Goal: Information Seeking & Learning: Learn about a topic

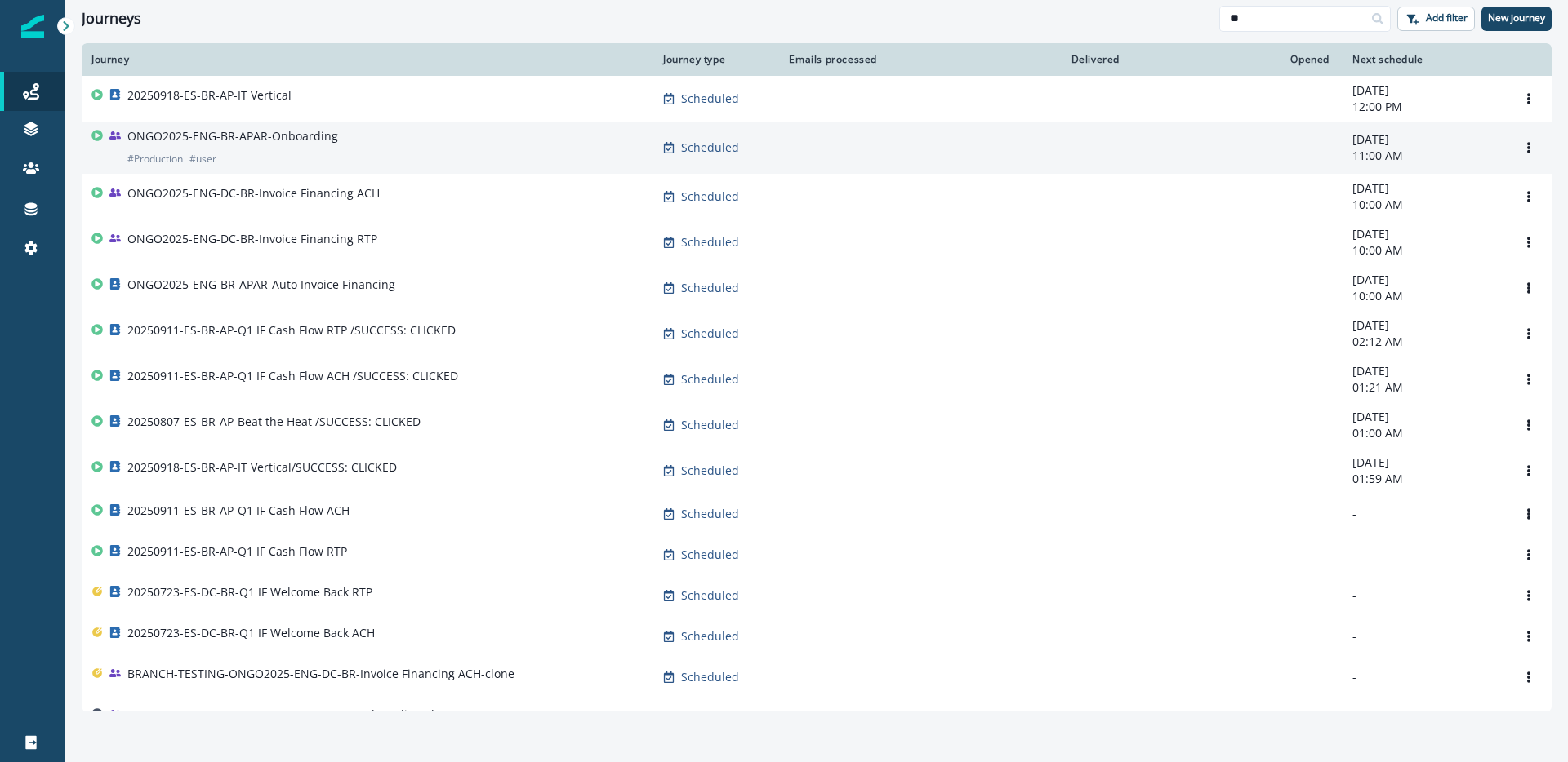
click at [530, 151] on div "ONGO2025-ENG-BR-APAR-Onboarding # Production # user" at bounding box center [367, 148] width 552 height 39
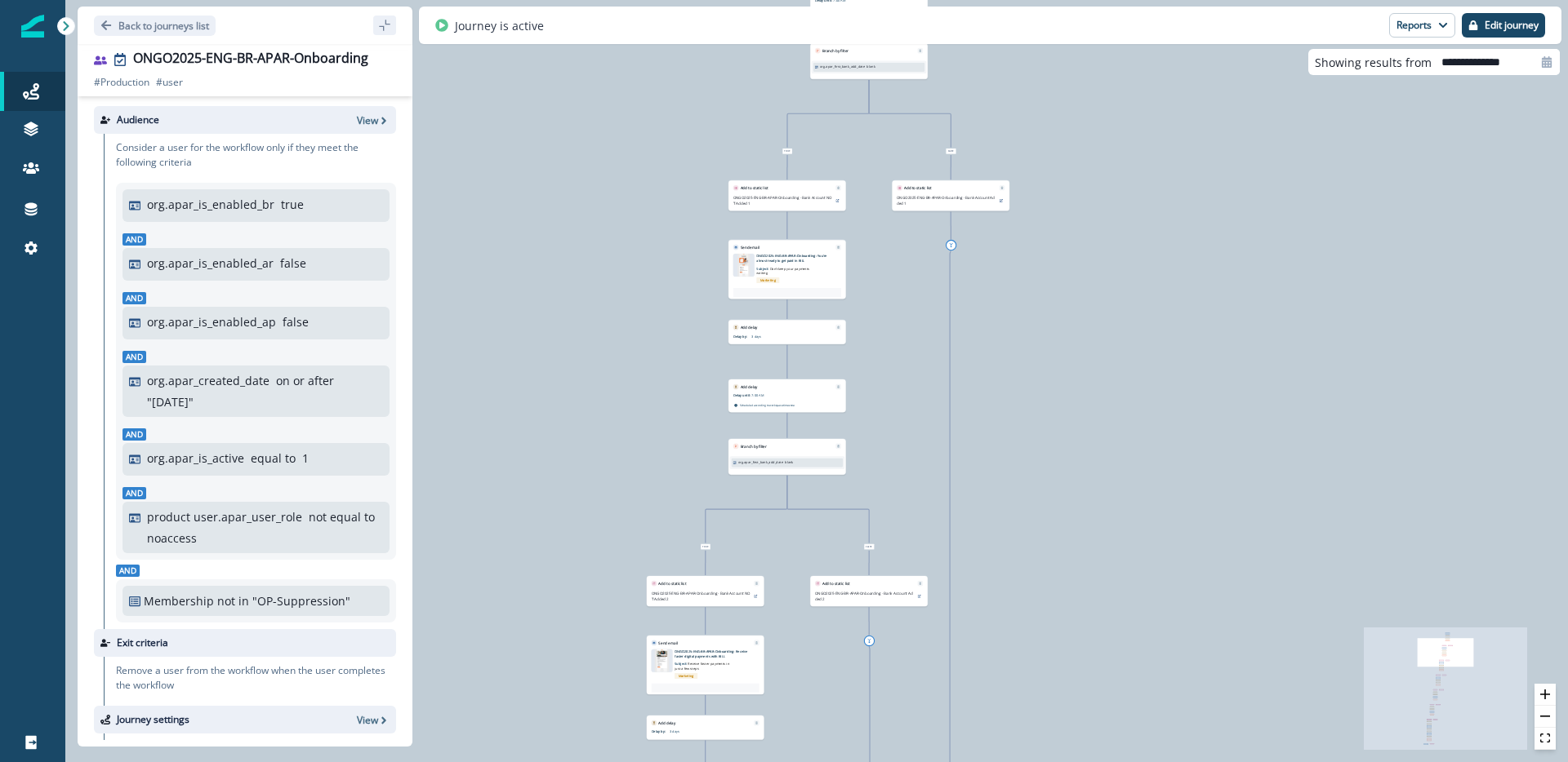
drag, startPoint x: 939, startPoint y: 253, endPoint x: 1055, endPoint y: 477, distance: 252.3
click at [1060, 499] on div "119,102 users have entered the journey Send email Email asset changed, journey …" at bounding box center [816, 381] width 1502 height 762
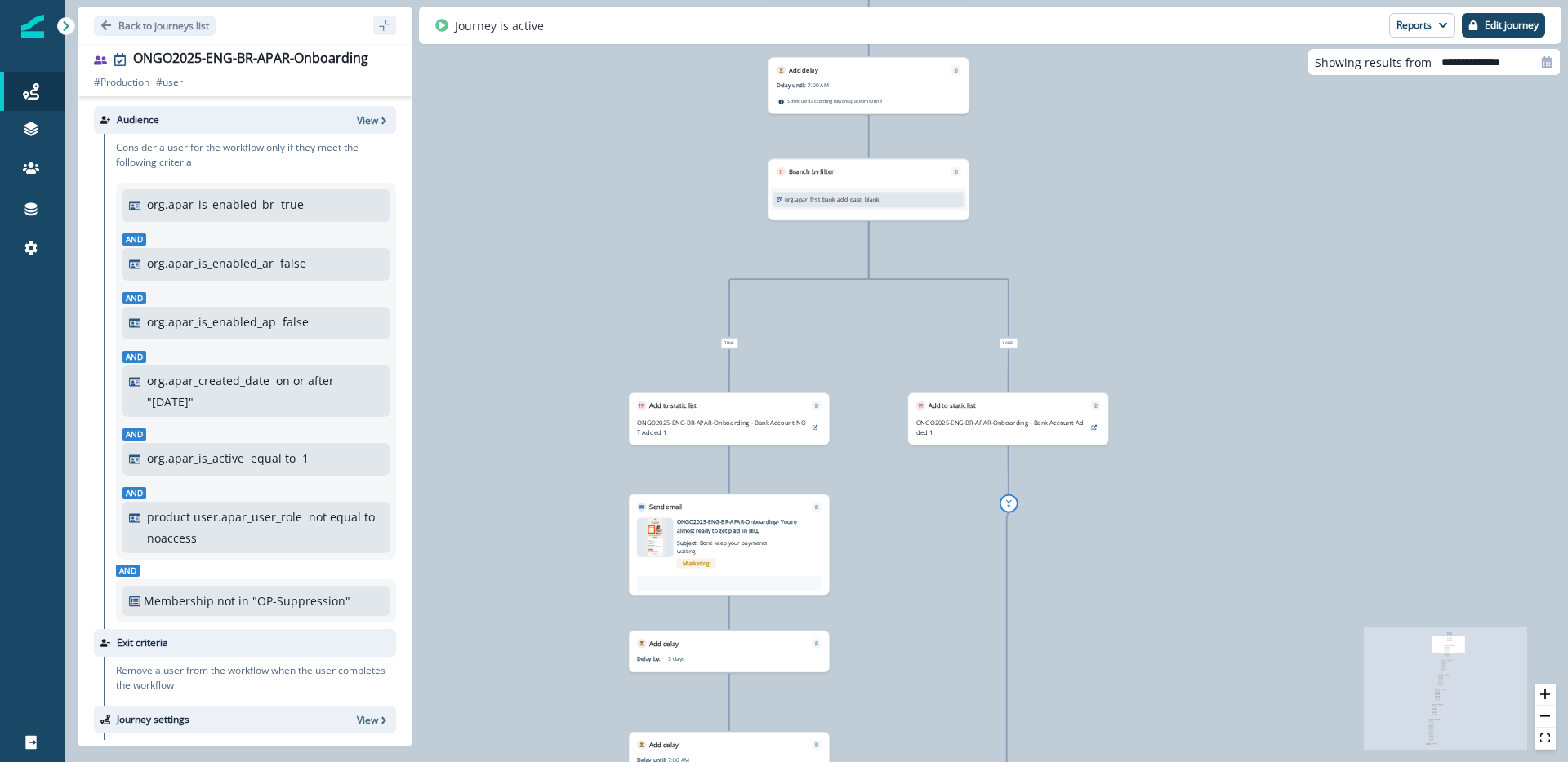
drag, startPoint x: 991, startPoint y: 309, endPoint x: 1096, endPoint y: 675, distance: 380.8
click at [1096, 675] on div "119,102 users have entered the journey Send email Email asset changed, journey …" at bounding box center [816, 381] width 1502 height 762
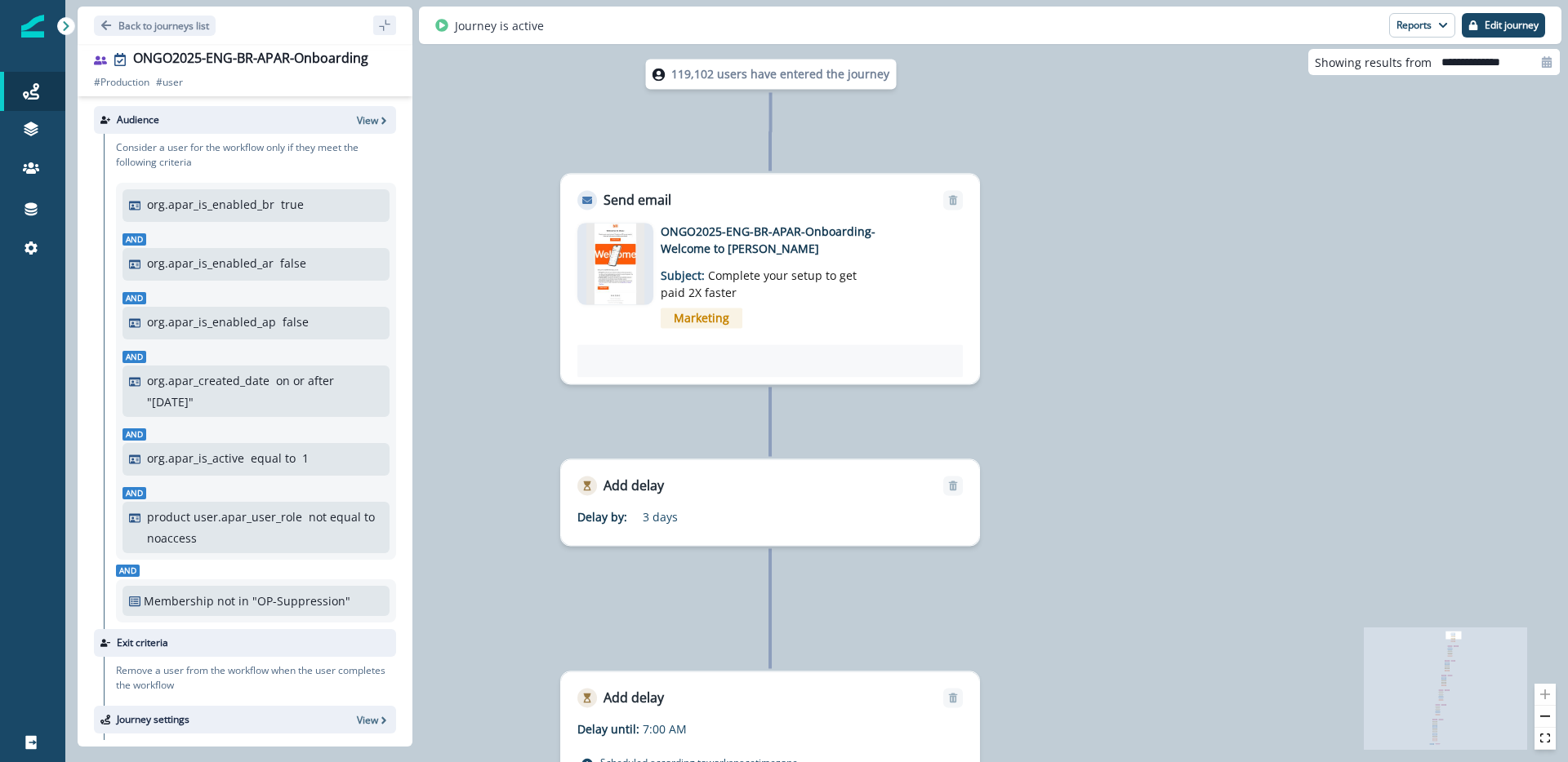
drag, startPoint x: 1044, startPoint y: 349, endPoint x: 1073, endPoint y: 271, distance: 83.2
click at [1073, 271] on div "119,102 users have entered the journey Send email Email asset changed, journey …" at bounding box center [816, 381] width 1502 height 762
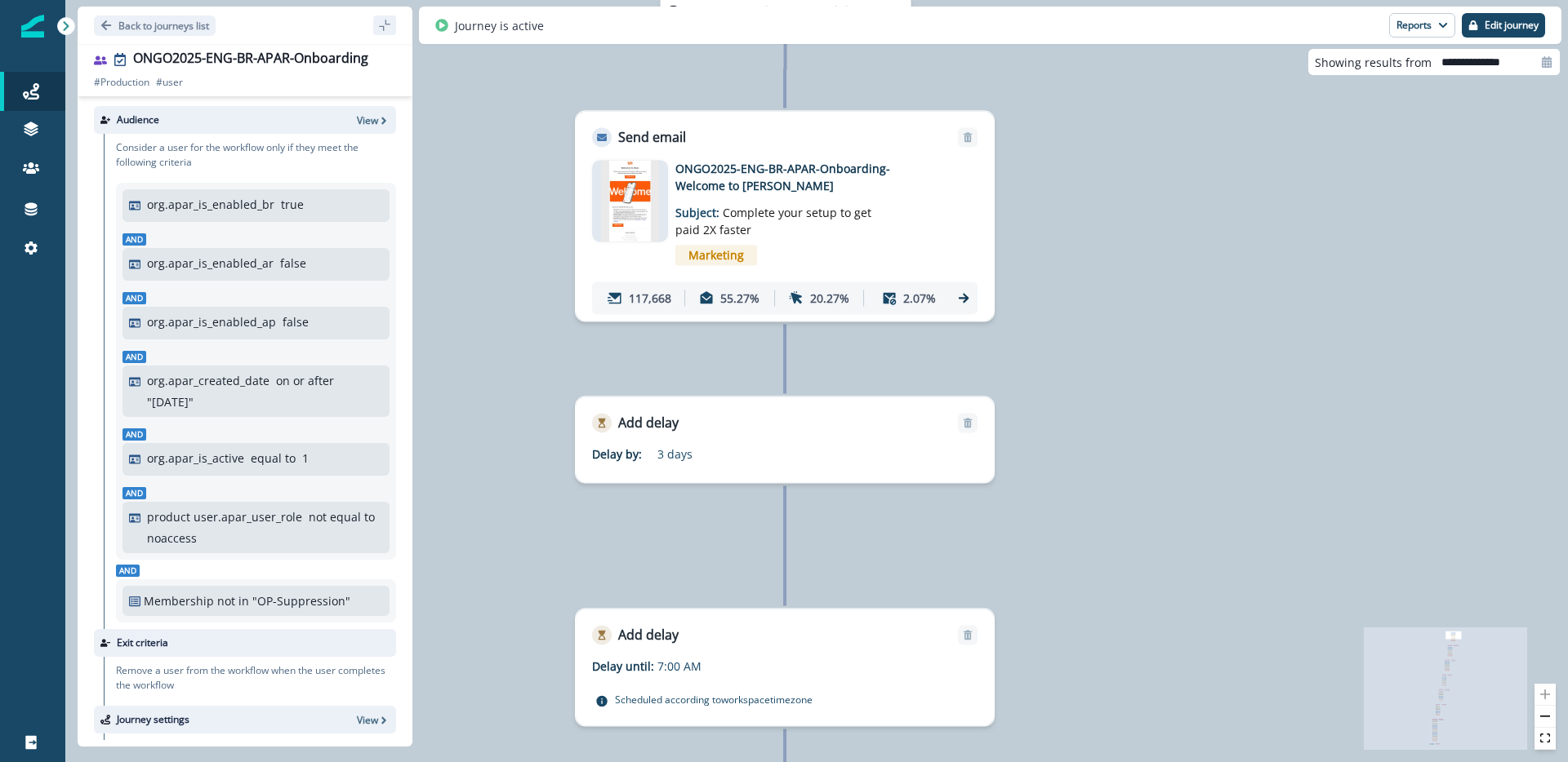
drag, startPoint x: 1065, startPoint y: 448, endPoint x: 1093, endPoint y: 329, distance: 122.2
click at [1093, 329] on div "119,102 users have entered the journey Send email Email asset changed, journey …" at bounding box center [816, 381] width 1502 height 762
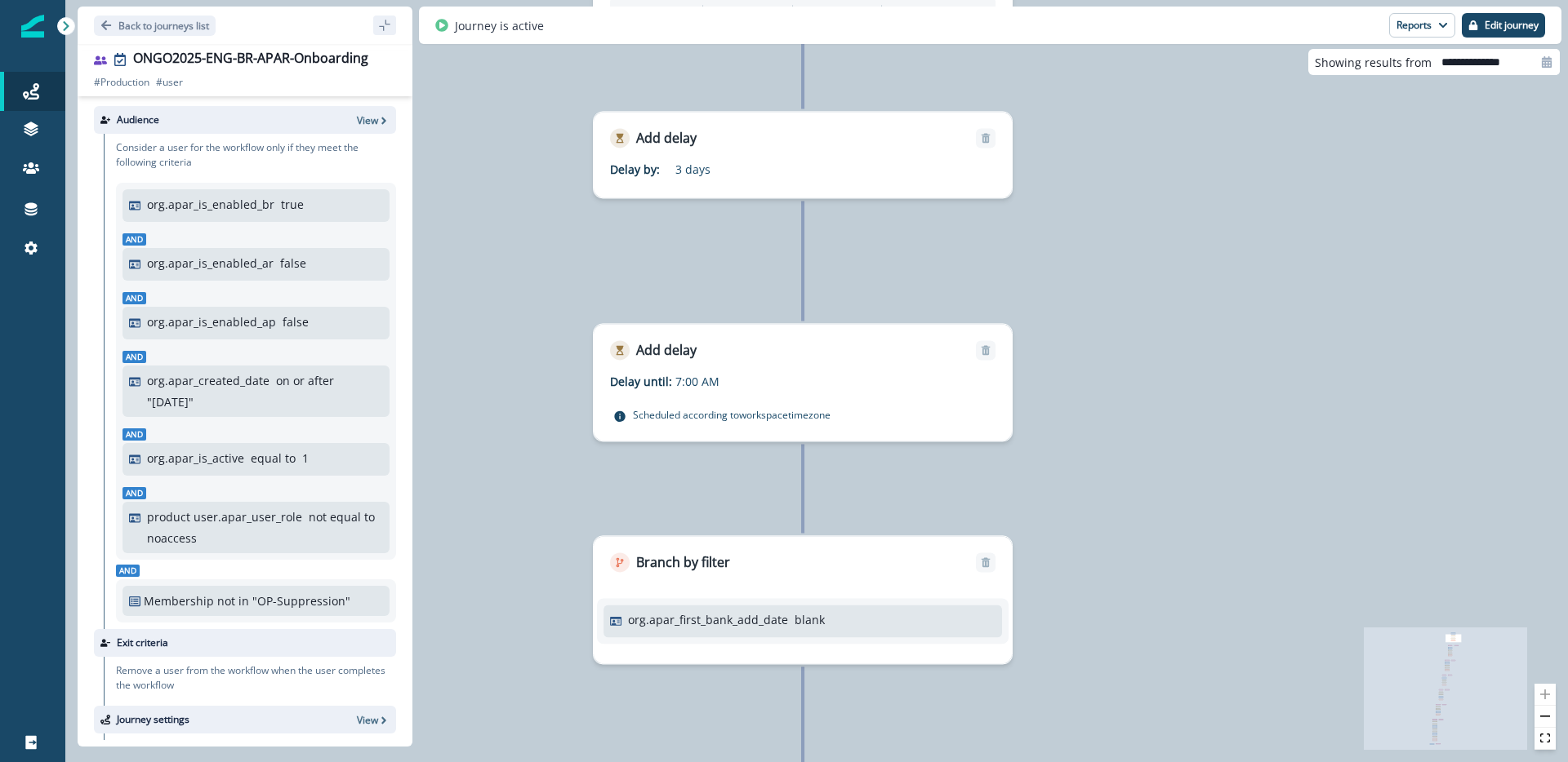
drag, startPoint x: 1081, startPoint y: 467, endPoint x: 1085, endPoint y: 239, distance: 228.0
click at [1085, 239] on div "119,102 users have entered the journey Send email Email asset changed, journey …" at bounding box center [816, 381] width 1502 height 762
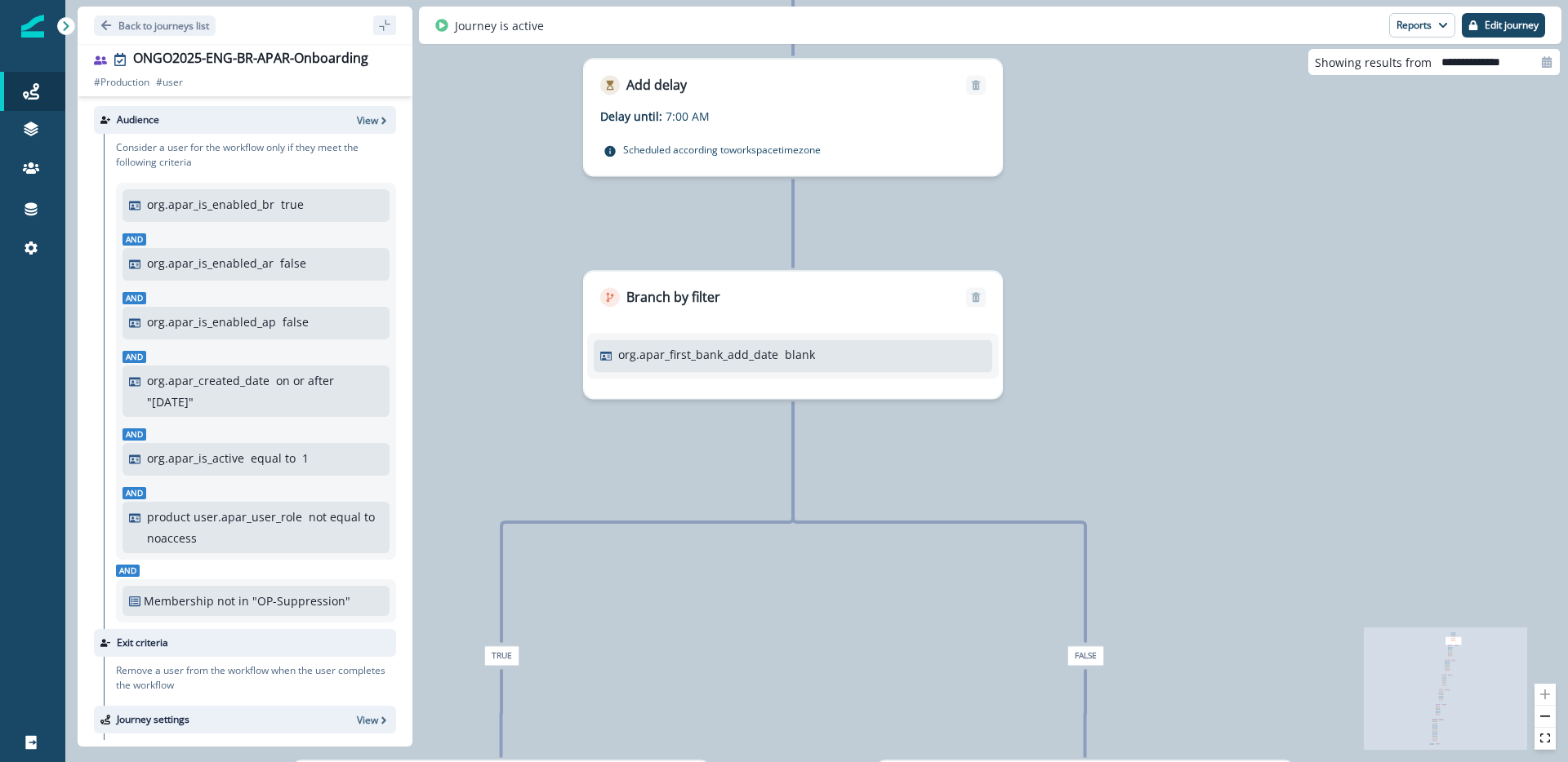
drag, startPoint x: 1068, startPoint y: 375, endPoint x: 1063, endPoint y: 217, distance: 158.1
click at [1063, 217] on div "119,102 users have entered the journey Send email Email asset changed, journey …" at bounding box center [816, 381] width 1502 height 762
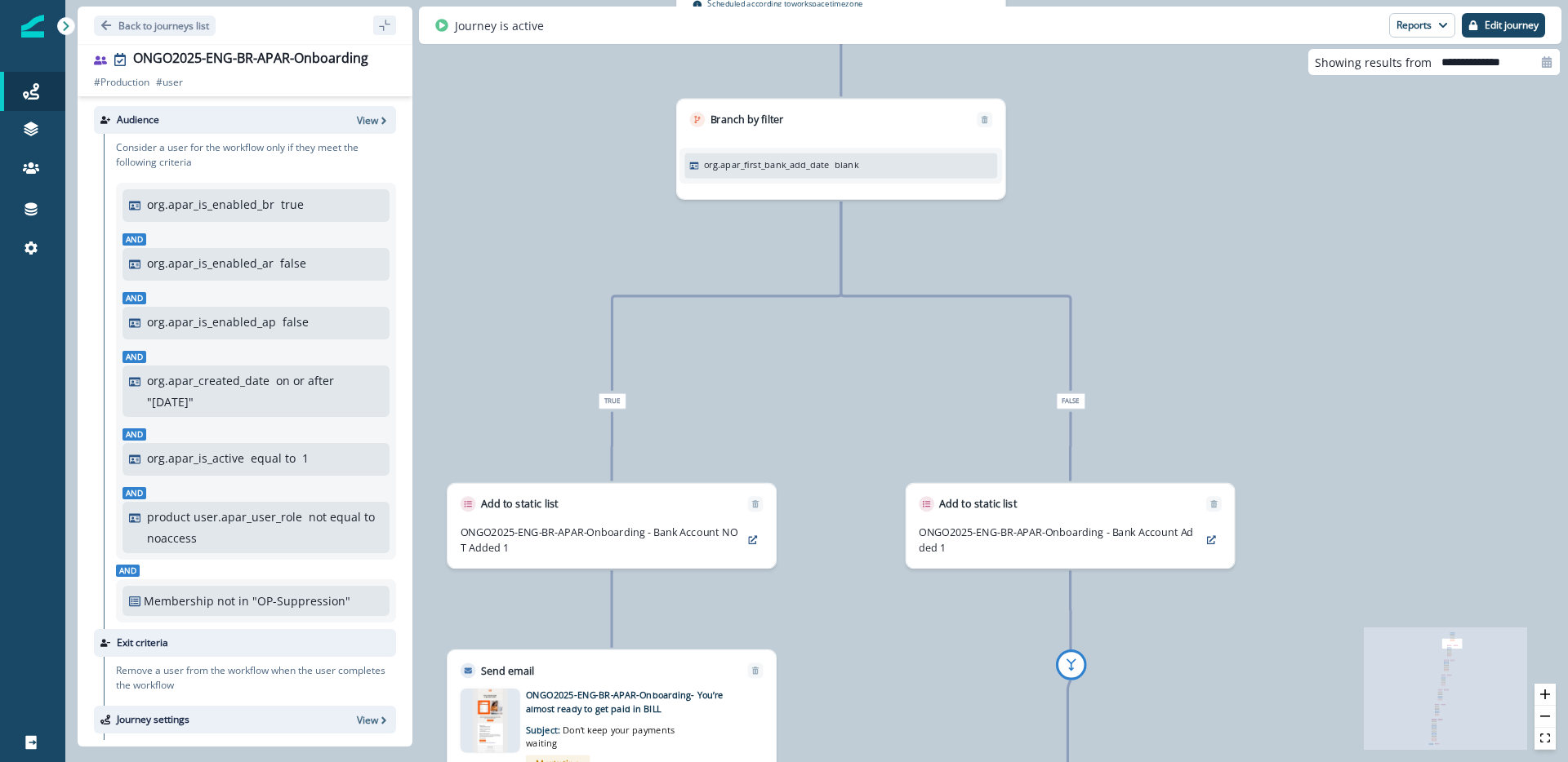
drag, startPoint x: 1118, startPoint y: 418, endPoint x: 1106, endPoint y: 242, distance: 176.4
click at [1106, 242] on div "119,102 users have entered the journey Send email Email asset changed, journey …" at bounding box center [816, 381] width 1502 height 762
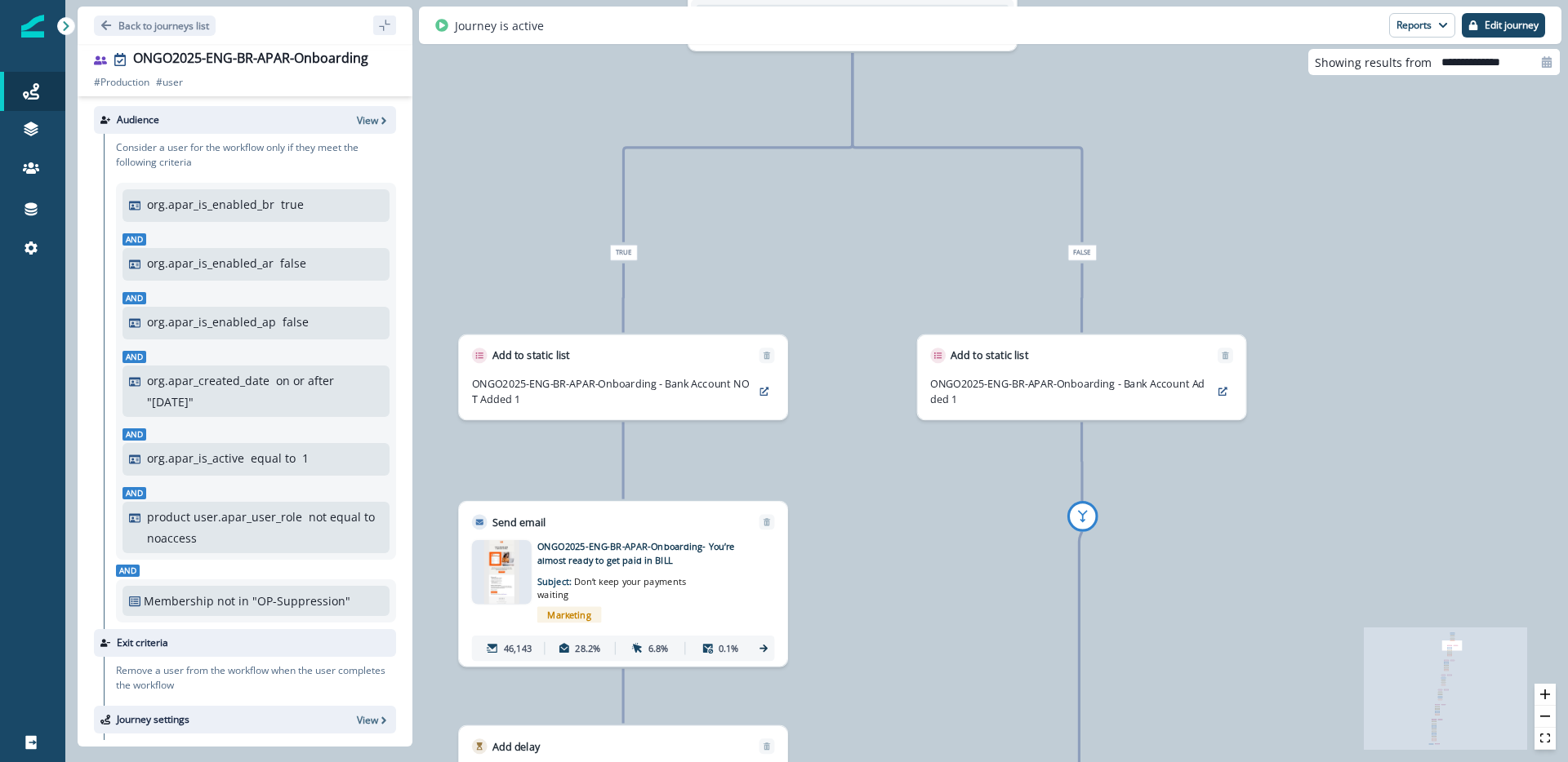
drag, startPoint x: 1117, startPoint y: 350, endPoint x: 1129, endPoint y: 202, distance: 148.5
click at [1129, 202] on div "119,102 users have entered the journey Send email Email asset changed, journey …" at bounding box center [816, 381] width 1502 height 762
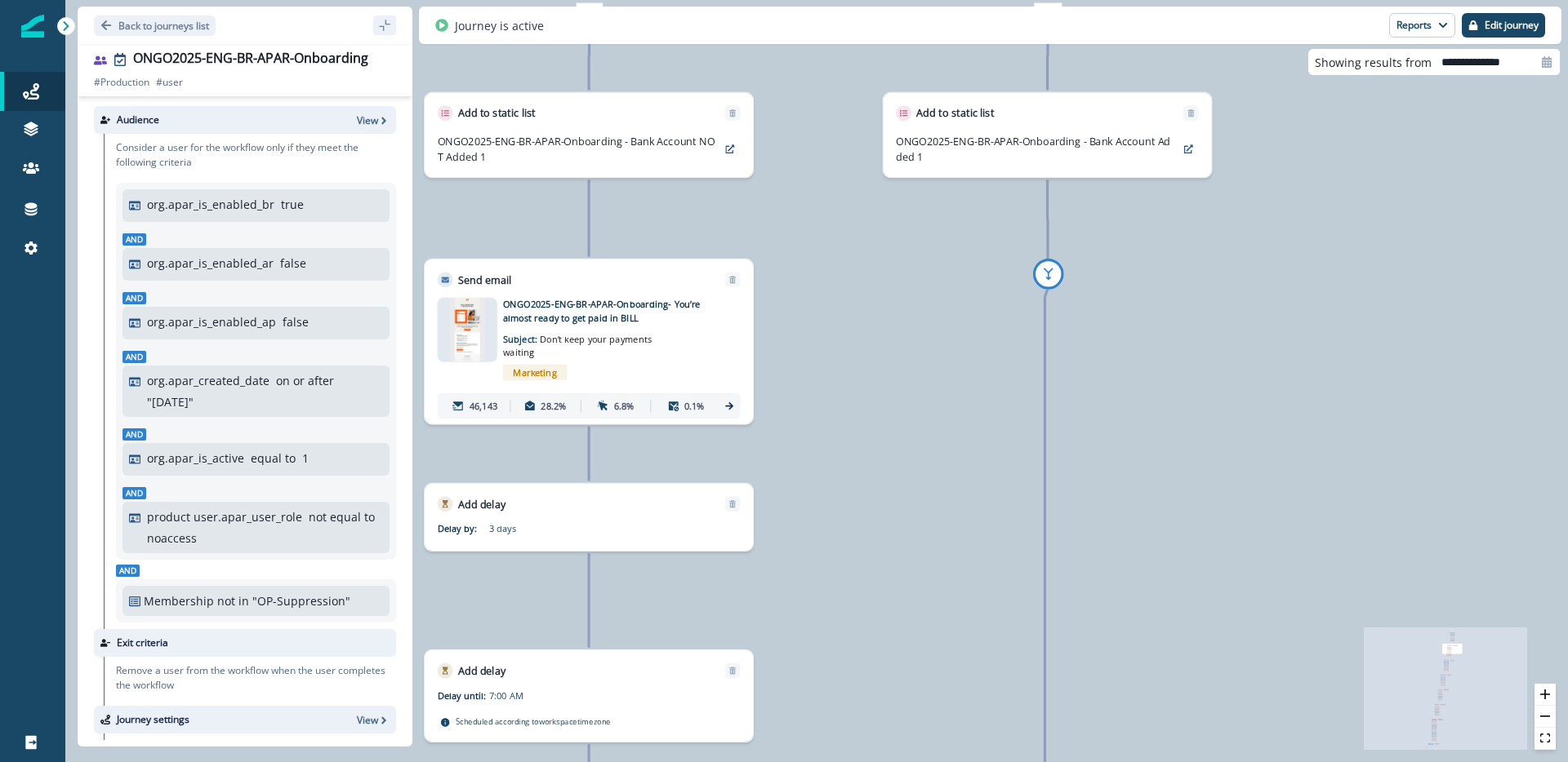
drag, startPoint x: 1131, startPoint y: 482, endPoint x: 1098, endPoint y: 253, distance: 231.4
click at [1098, 253] on div "119,102 users have entered the journey Send email Email asset changed, journey …" at bounding box center [816, 381] width 1502 height 762
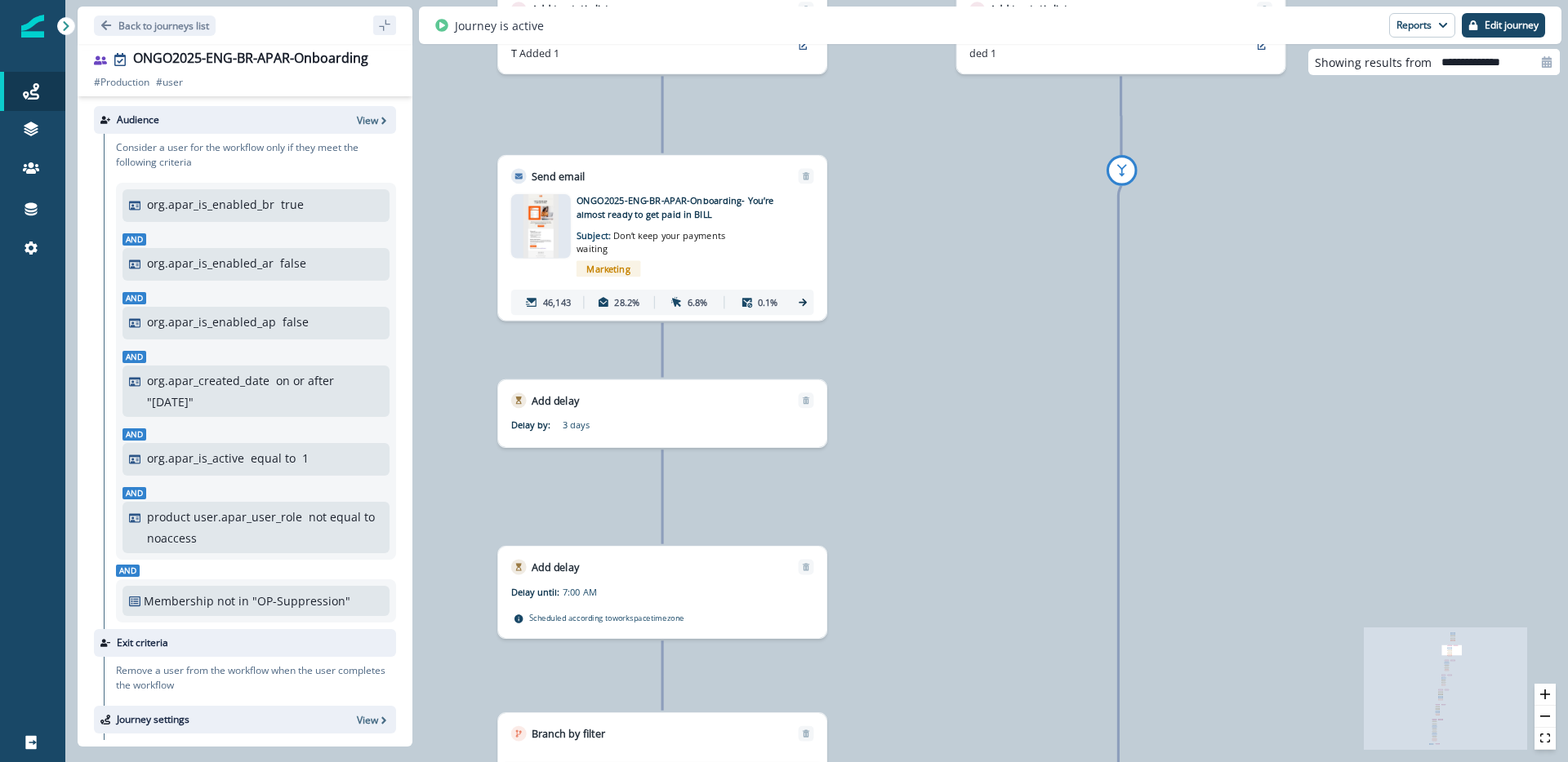
drag, startPoint x: 948, startPoint y: 393, endPoint x: 1019, endPoint y: 292, distance: 123.5
click at [1019, 292] on div "119,102 users have entered the journey Send email Email asset changed, journey …" at bounding box center [816, 381] width 1502 height 762
click at [566, 242] on div at bounding box center [541, 225] width 60 height 64
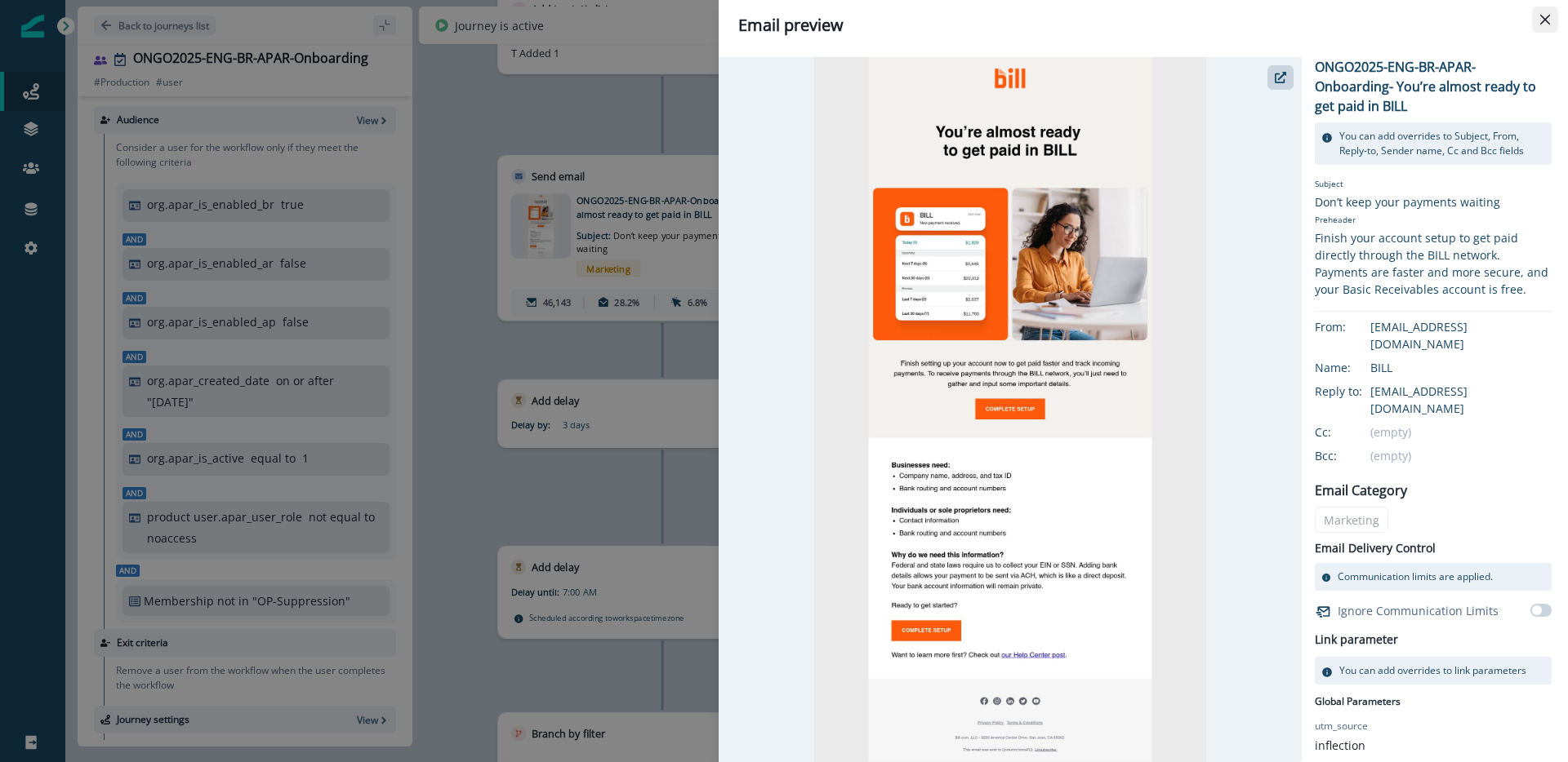
click at [1550, 24] on button "Close" at bounding box center [1544, 20] width 27 height 27
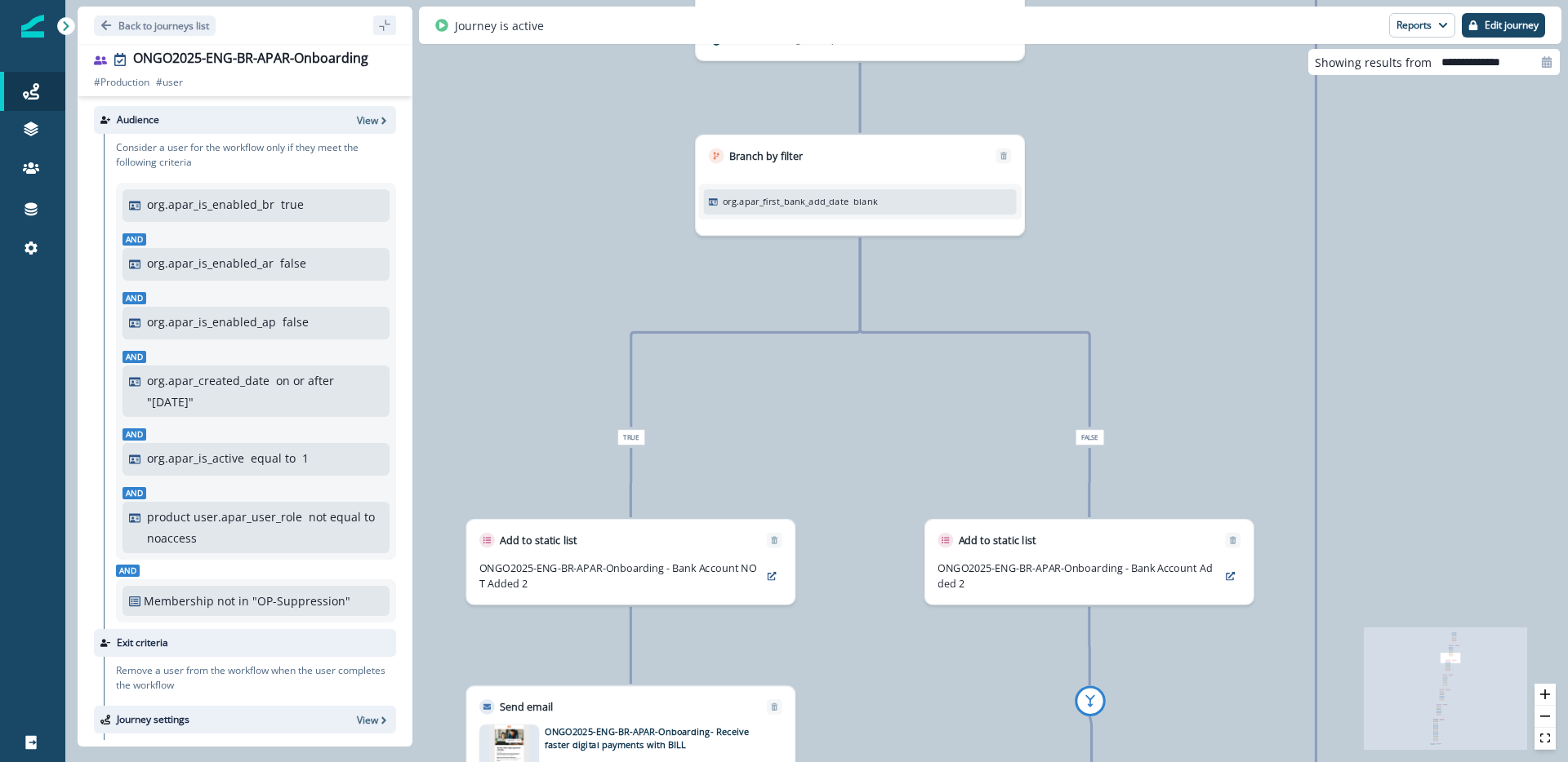
drag, startPoint x: 893, startPoint y: 434, endPoint x: 922, endPoint y: 427, distance: 29.8
click at [922, 427] on div "119,102 users have entered the journey Send email Email asset changed, journey …" at bounding box center [816, 381] width 1502 height 762
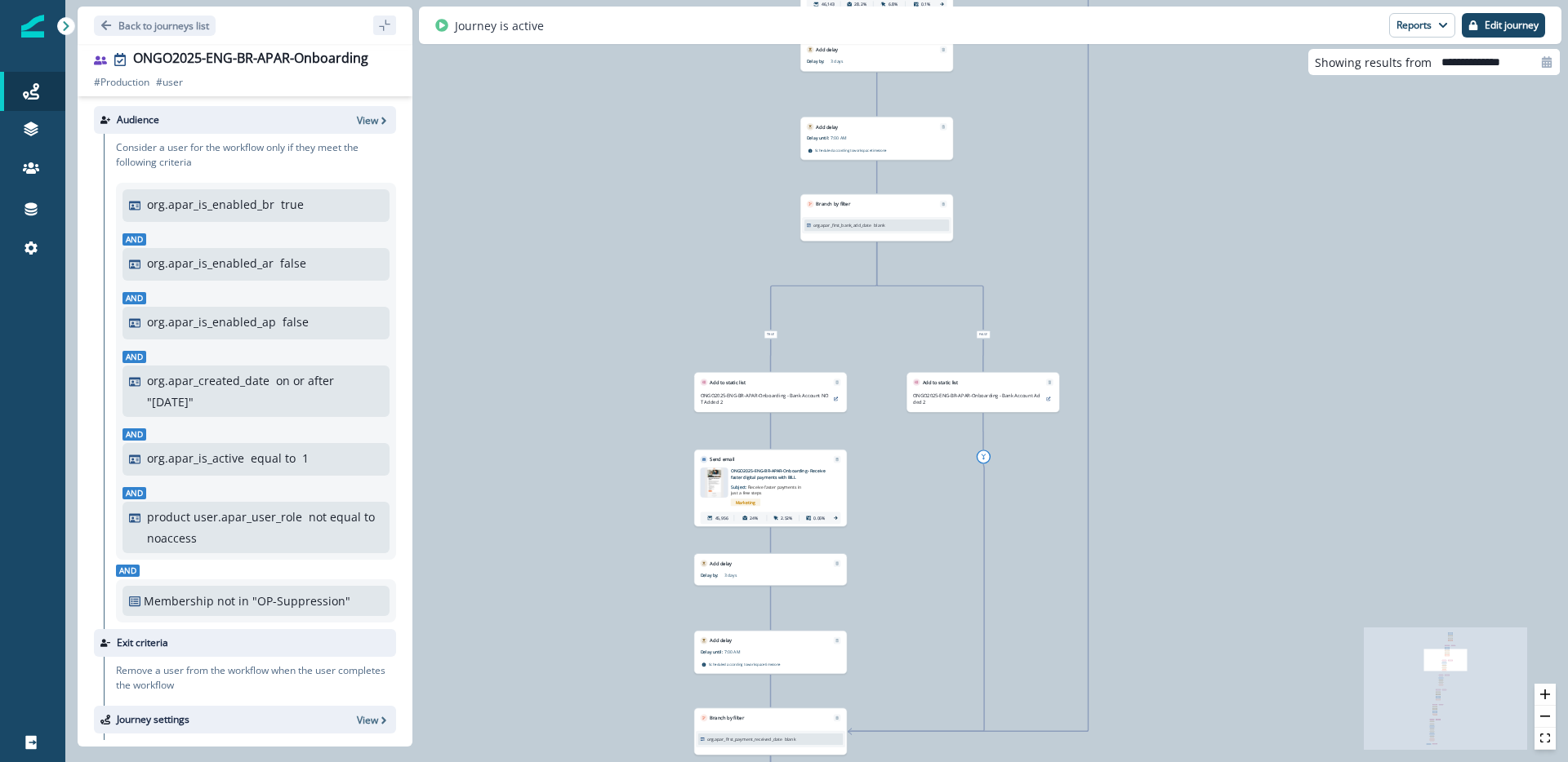
drag, startPoint x: 916, startPoint y: 472, endPoint x: 900, endPoint y: 375, distance: 98.3
click at [900, 375] on div "119,102 users have entered the journey Send email Email asset changed, journey …" at bounding box center [816, 381] width 1502 height 762
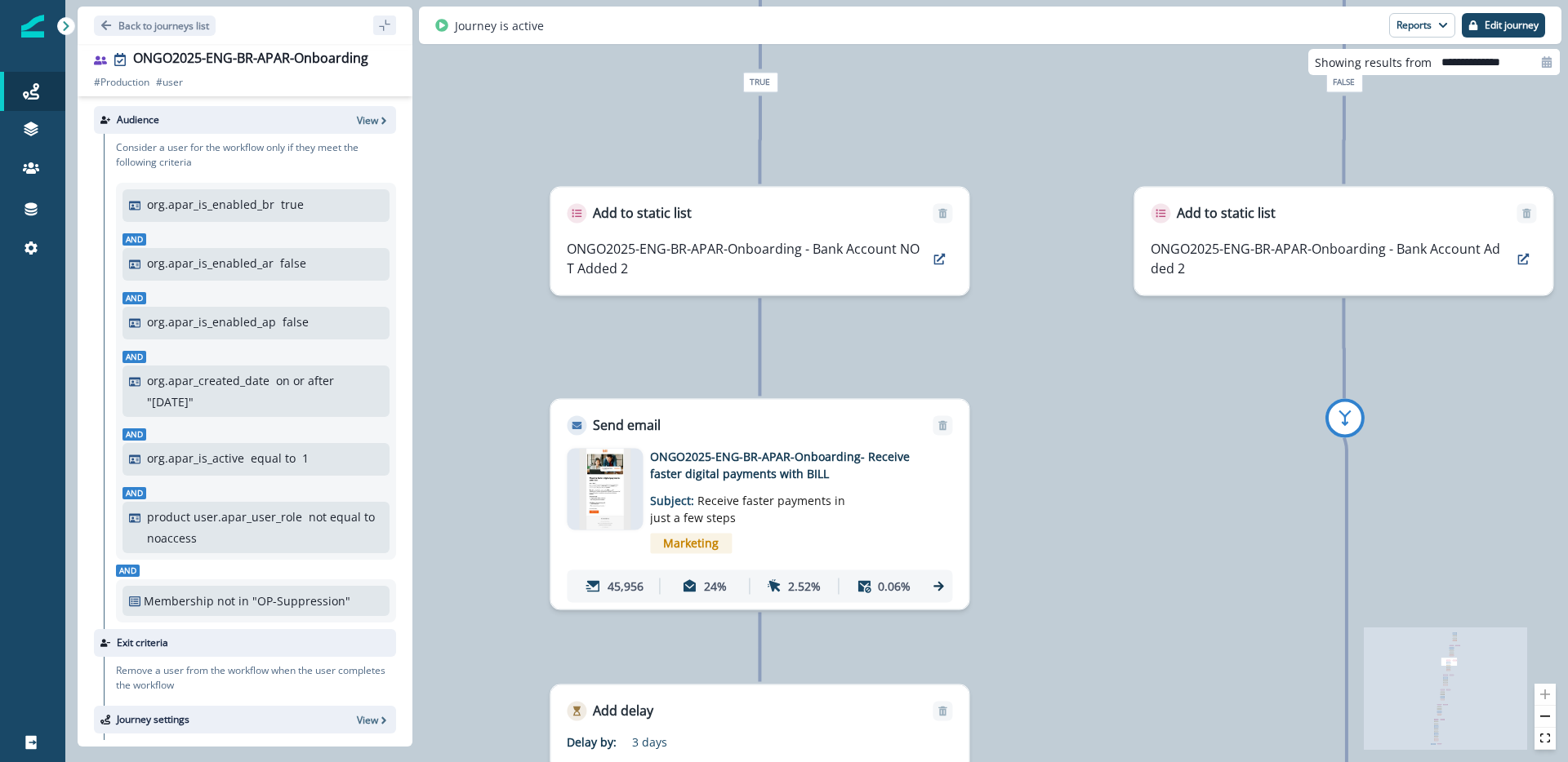
click at [616, 489] on img at bounding box center [605, 488] width 51 height 82
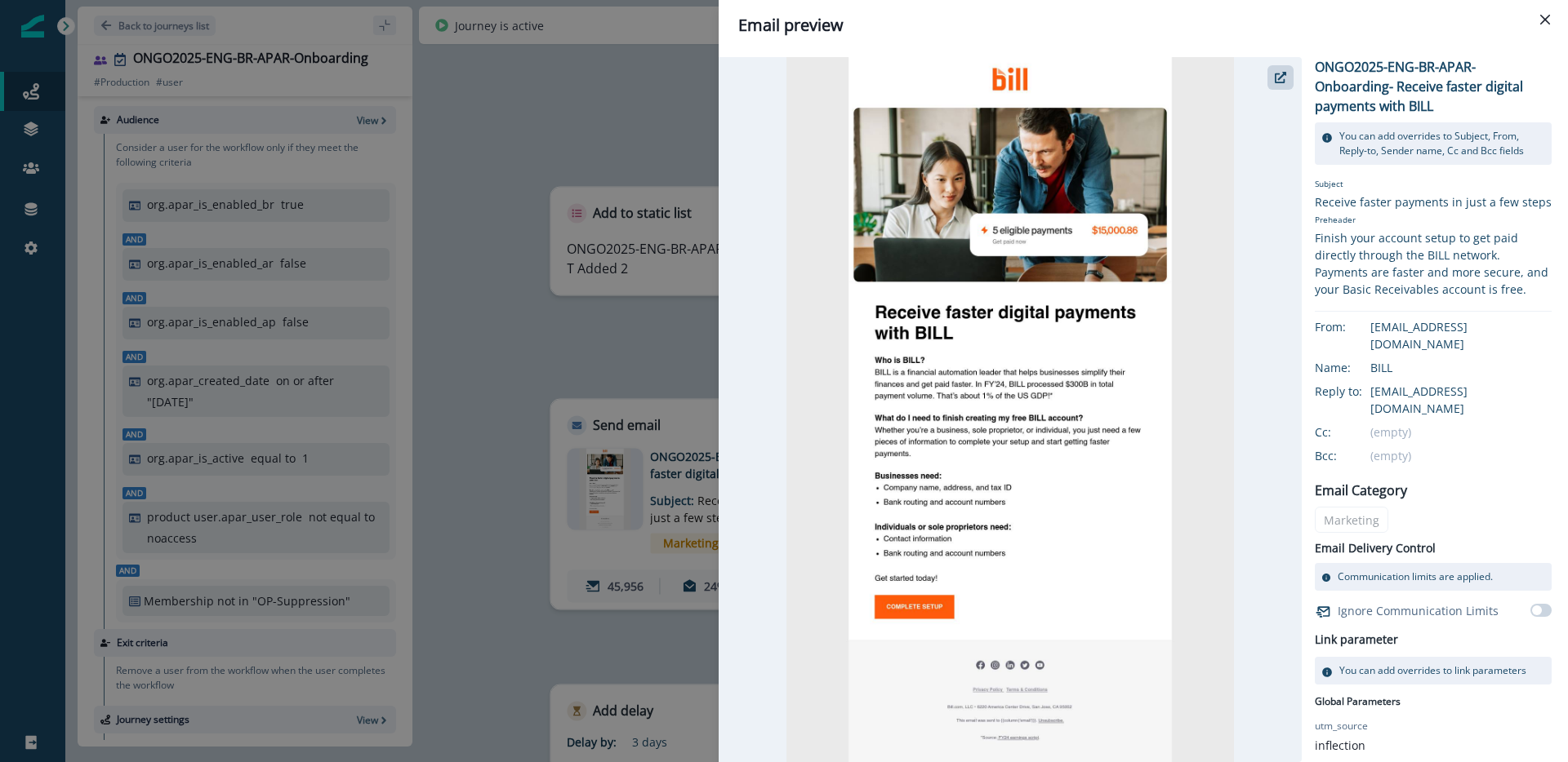
click at [537, 393] on div "Email preview ONGO2025-ENG-BR-APAR-Onboarding- Receive faster digital payments …" at bounding box center [784, 381] width 1568 height 762
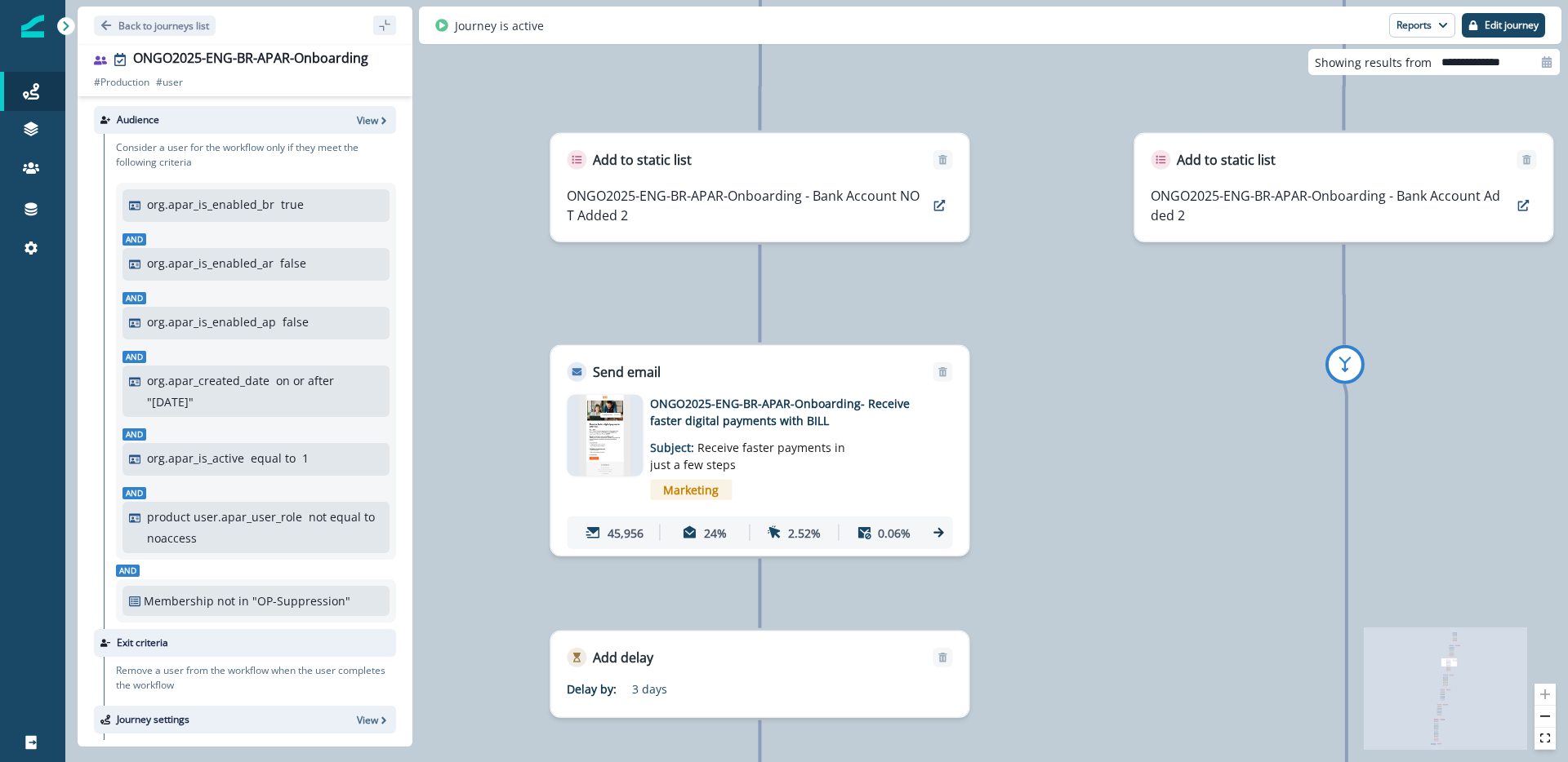
click at [868, 436] on div "ONGO2025-ENG-BR-APAR-Onboarding- Receive faster digital payments with BILL Subj…" at bounding box center [784, 451] width 268 height 112
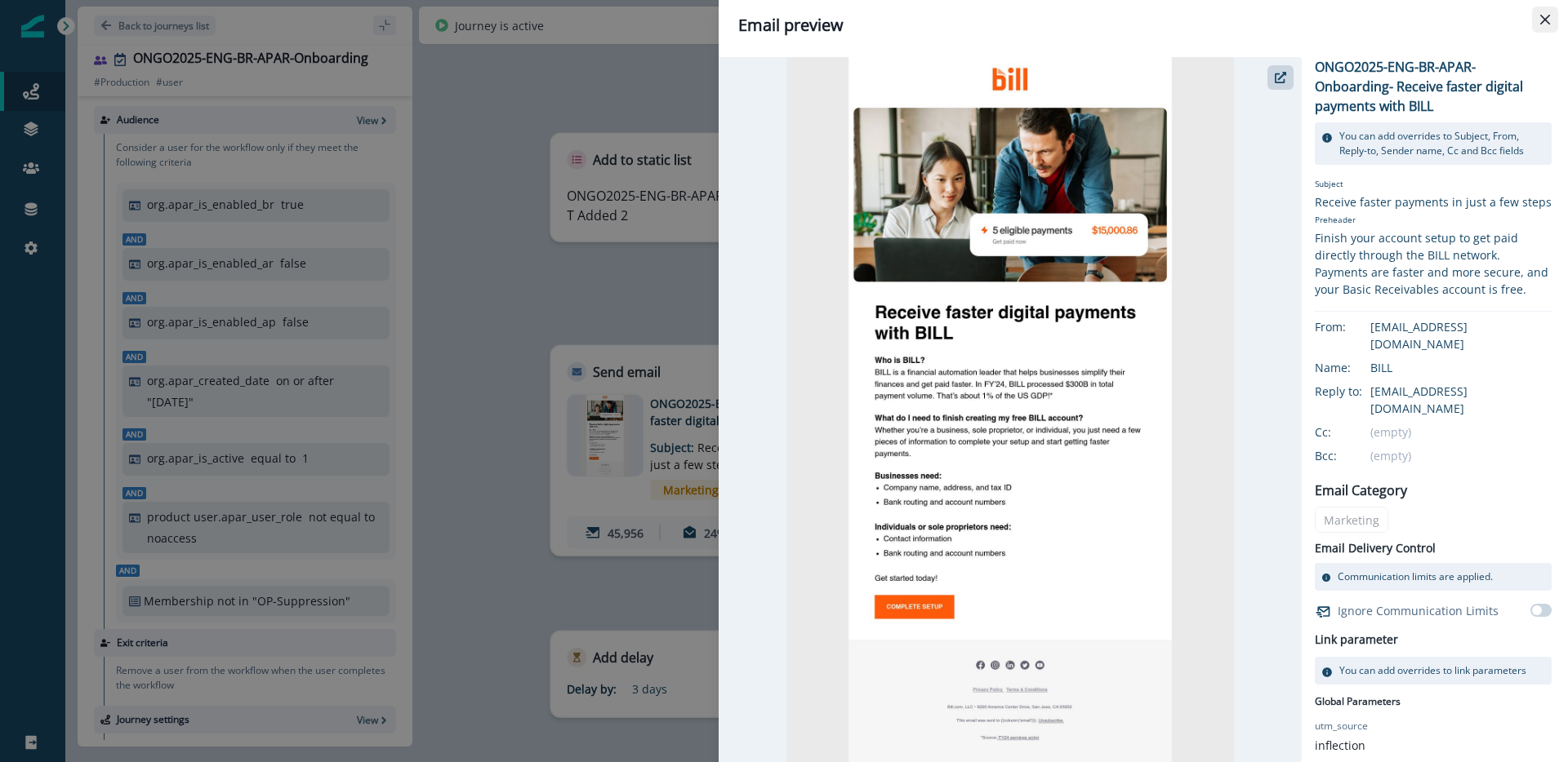
click at [1538, 22] on button "Close" at bounding box center [1544, 20] width 27 height 27
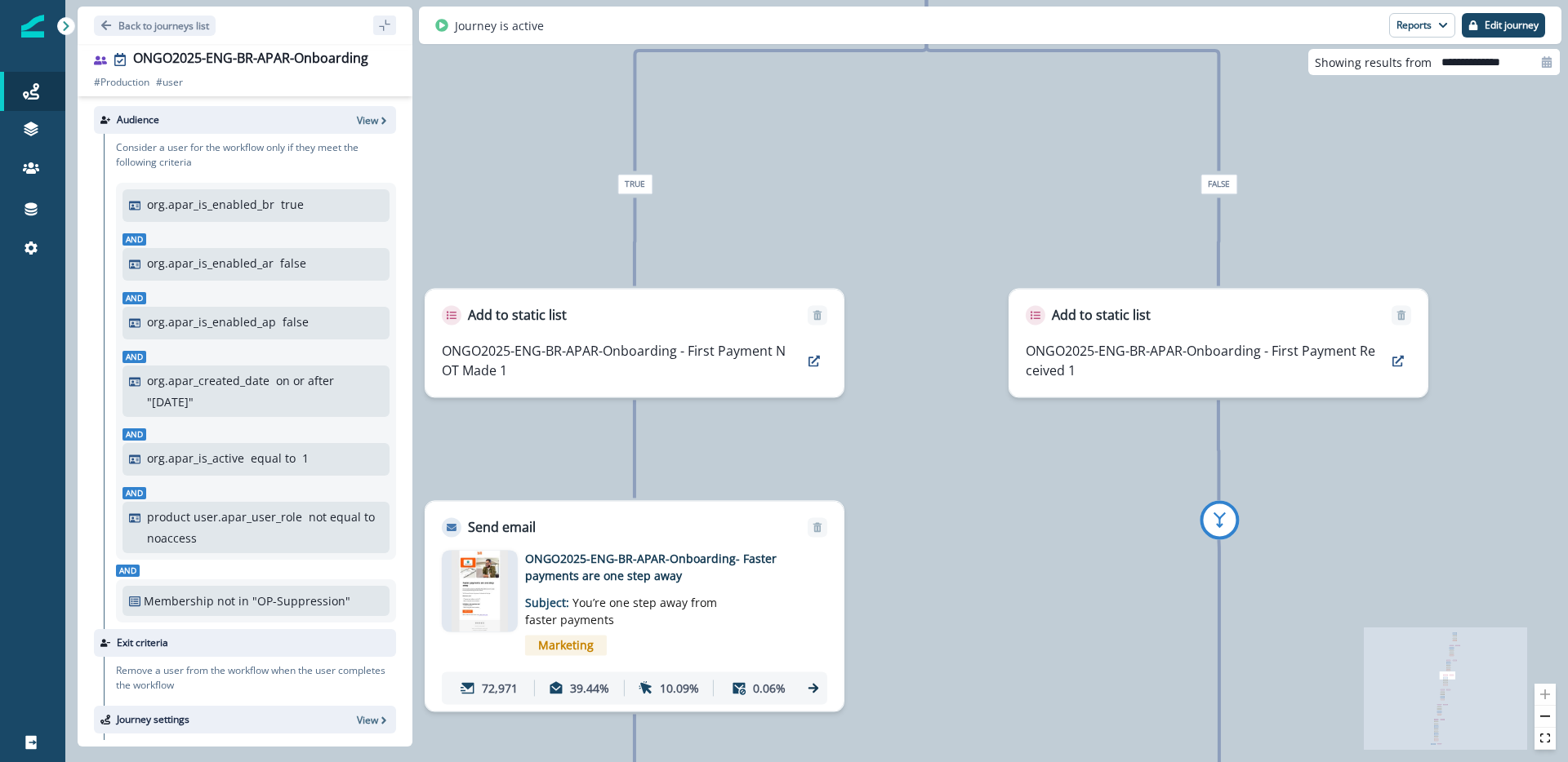
drag, startPoint x: 791, startPoint y: 492, endPoint x: 956, endPoint y: 433, distance: 175.2
click at [956, 433] on div "119,102 users have entered the journey Send email Email asset changed, journey …" at bounding box center [816, 381] width 1502 height 762
click at [480, 575] on img at bounding box center [480, 591] width 57 height 82
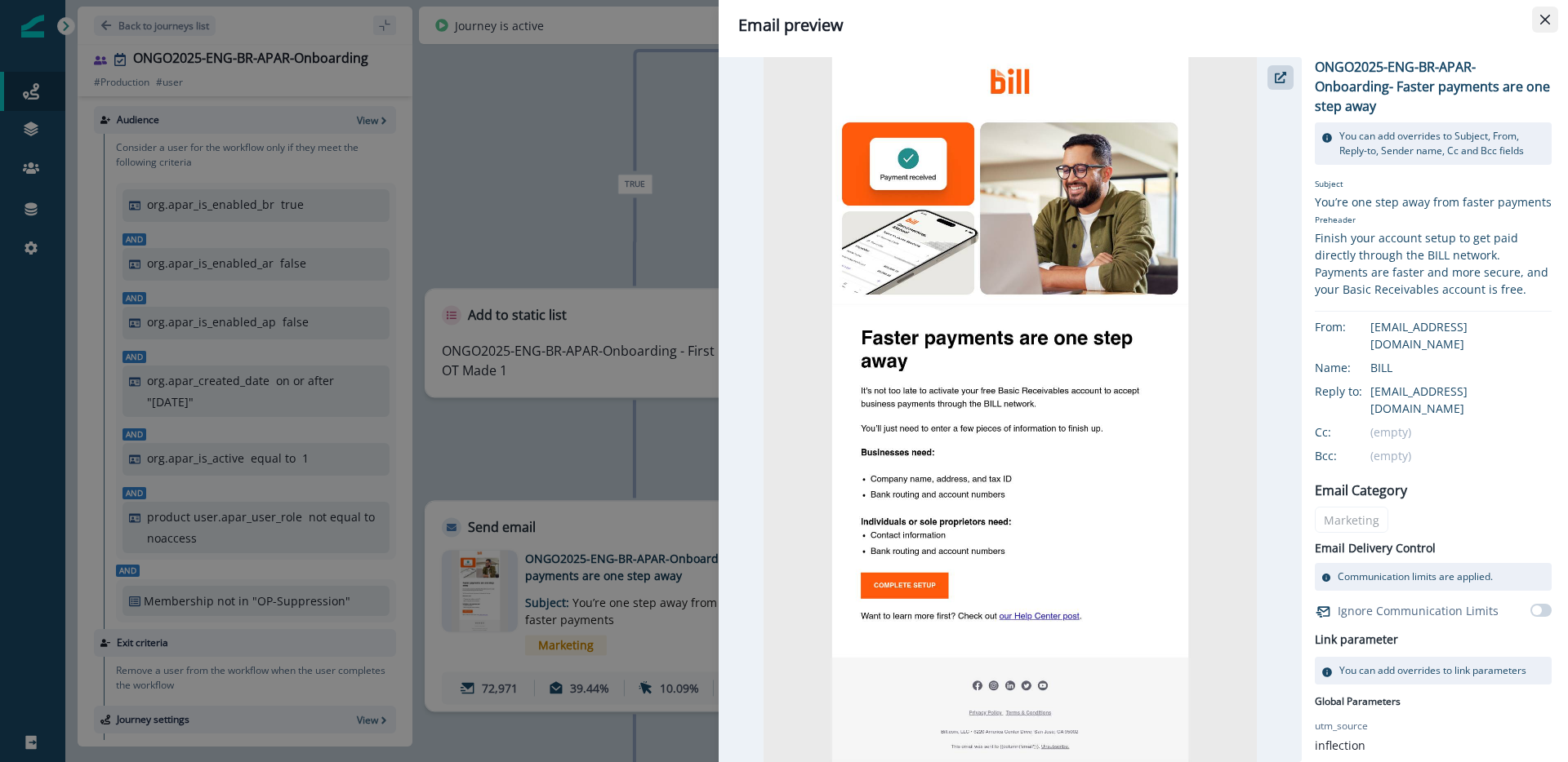
click at [1540, 24] on icon "Close" at bounding box center [1545, 20] width 10 height 10
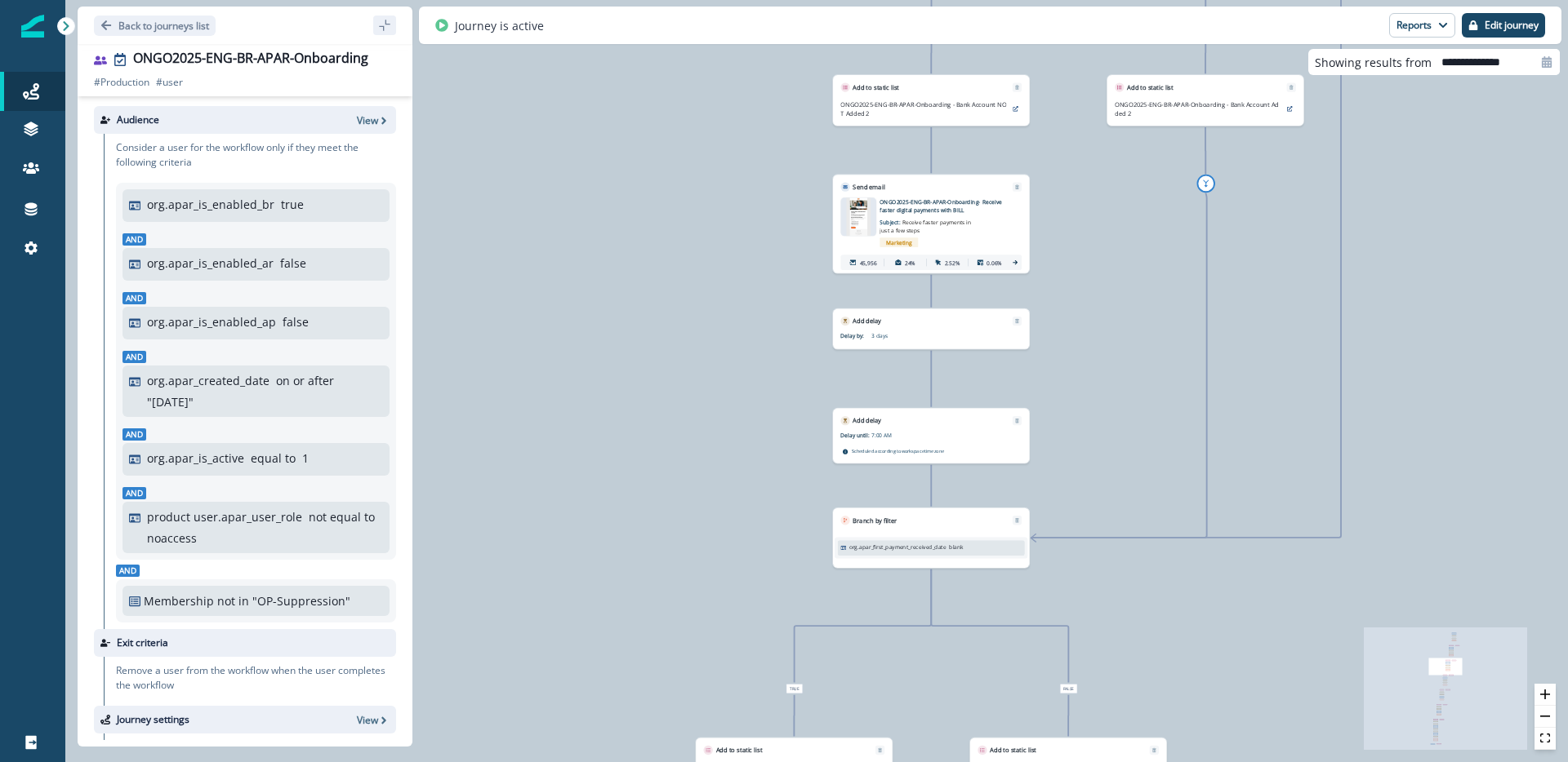
drag, startPoint x: 915, startPoint y: 380, endPoint x: 910, endPoint y: 611, distance: 231.1
click at [910, 611] on div "119,102 users have entered the journey Send email Email asset changed, journey …" at bounding box center [816, 381] width 1502 height 762
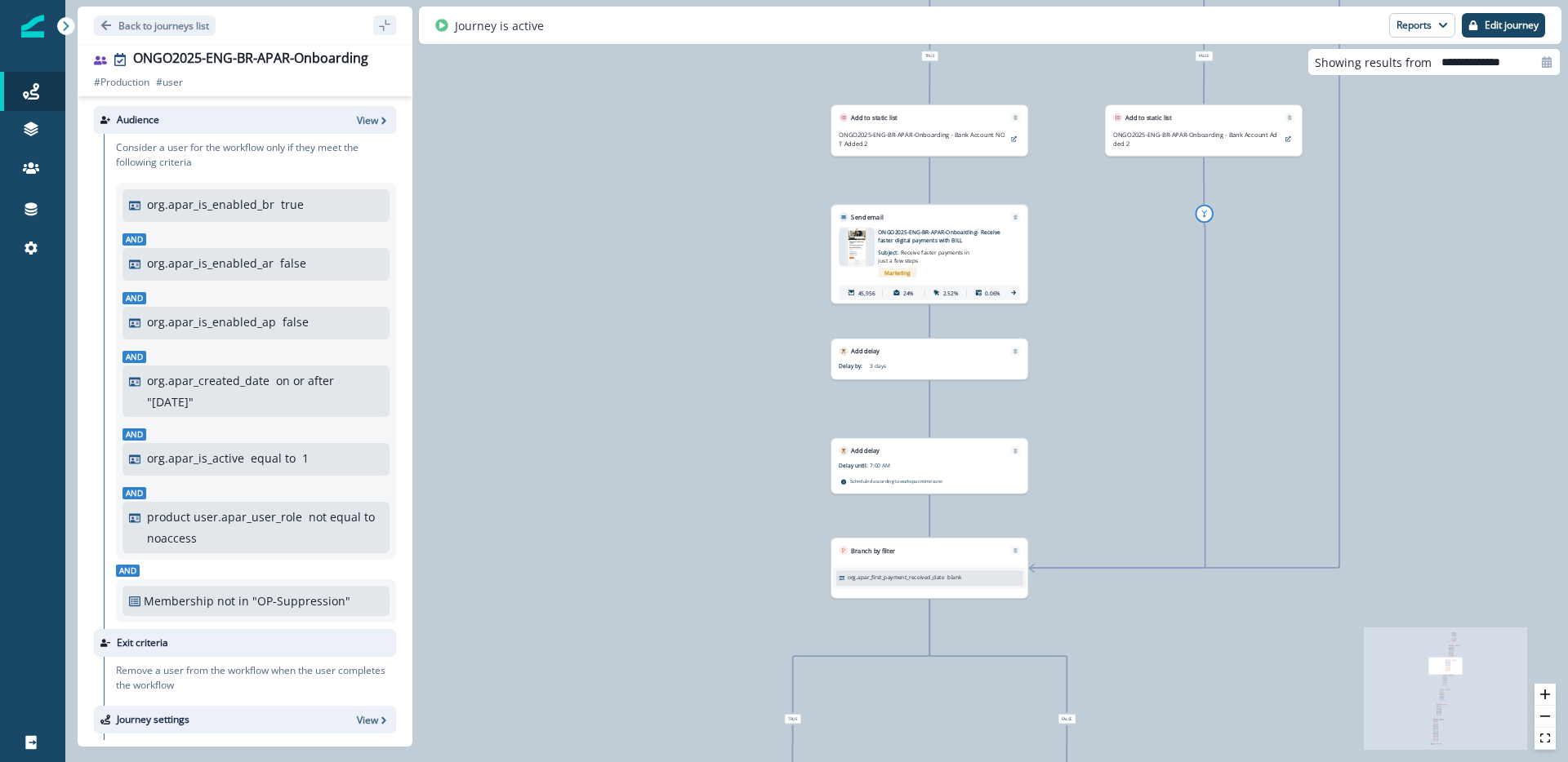
drag, startPoint x: 1074, startPoint y: 420, endPoint x: 1071, endPoint y: 466, distance: 46.1
click at [1071, 466] on div "119,102 users have entered the journey Send email Email asset changed, journey …" at bounding box center [816, 381] width 1502 height 762
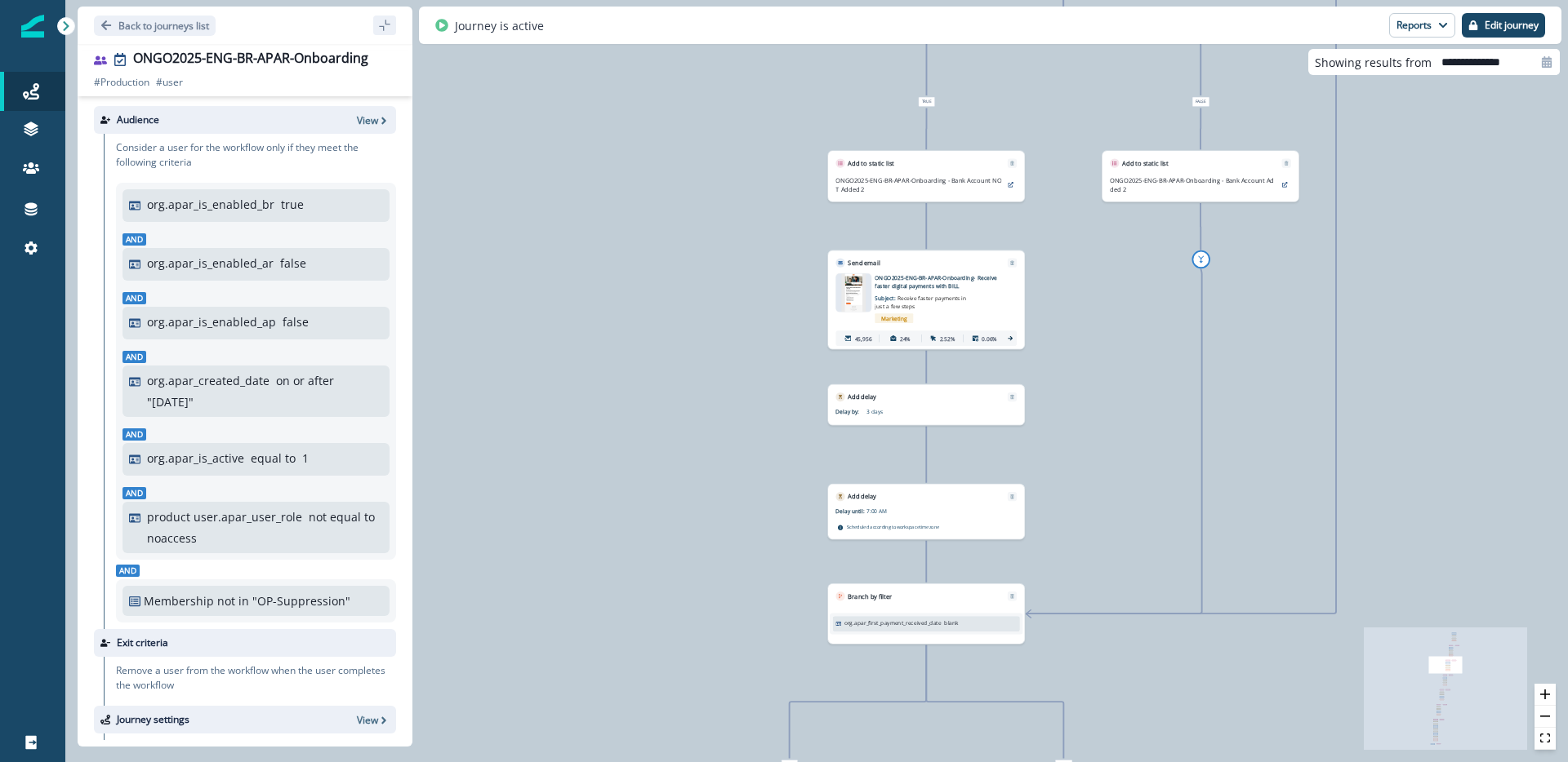
click at [909, 281] on p "ONGO2025-ENG-BR-APAR-Onboarding- Receive faster digital payments with BILL" at bounding box center [936, 282] width 122 height 17
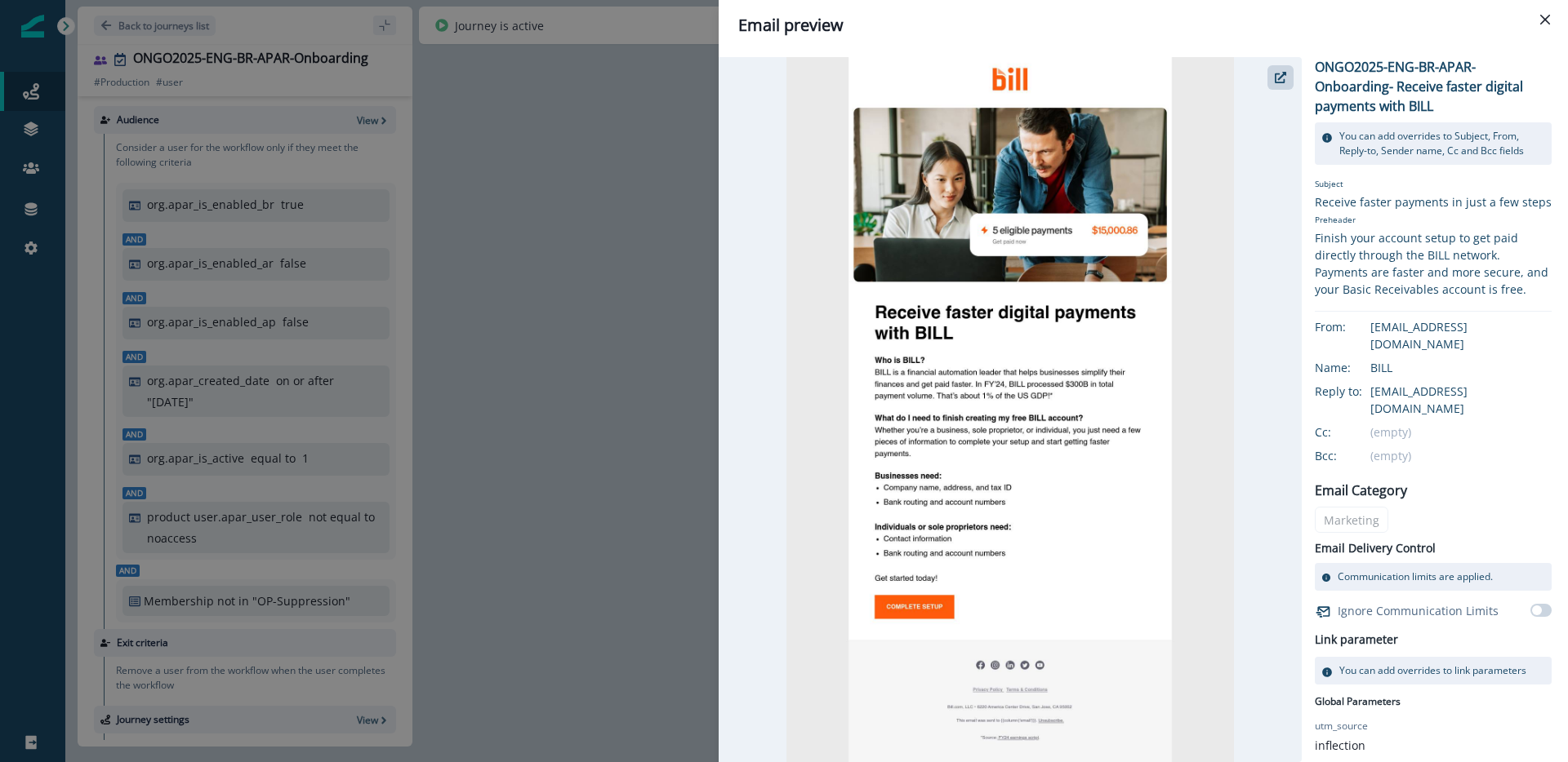
click at [1432, 77] on p "ONGO2025-ENG-BR-APAR-Onboarding- Receive faster digital payments with BILL" at bounding box center [1433, 87] width 236 height 59
click at [1049, 355] on img at bounding box center [1010, 410] width 448 height 705
click at [1444, 298] on div "Finish your account setup to get paid directly through the BILL network. Paymen…" at bounding box center [1433, 264] width 236 height 69
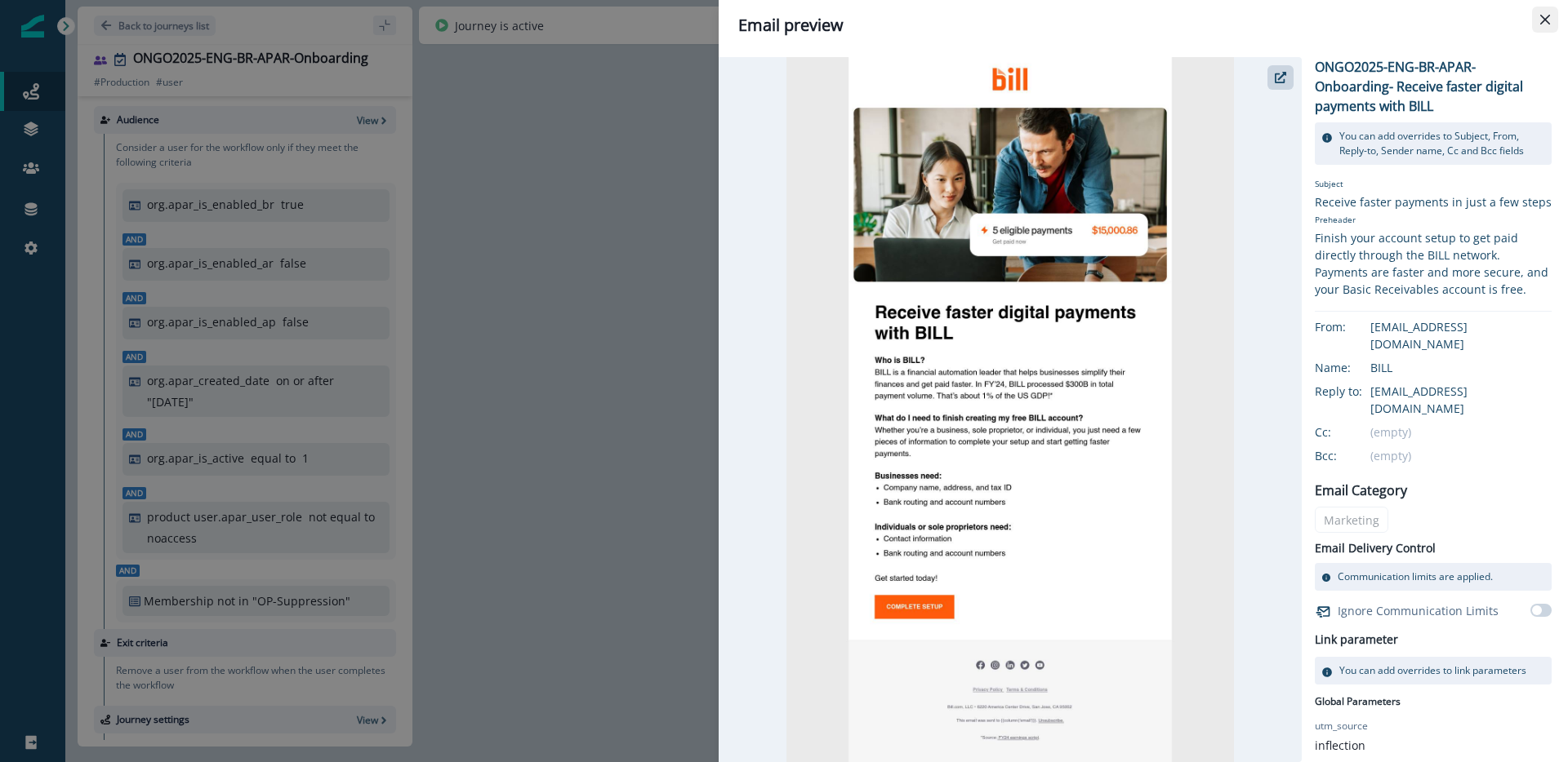
click at [1550, 18] on button "Close" at bounding box center [1544, 20] width 27 height 27
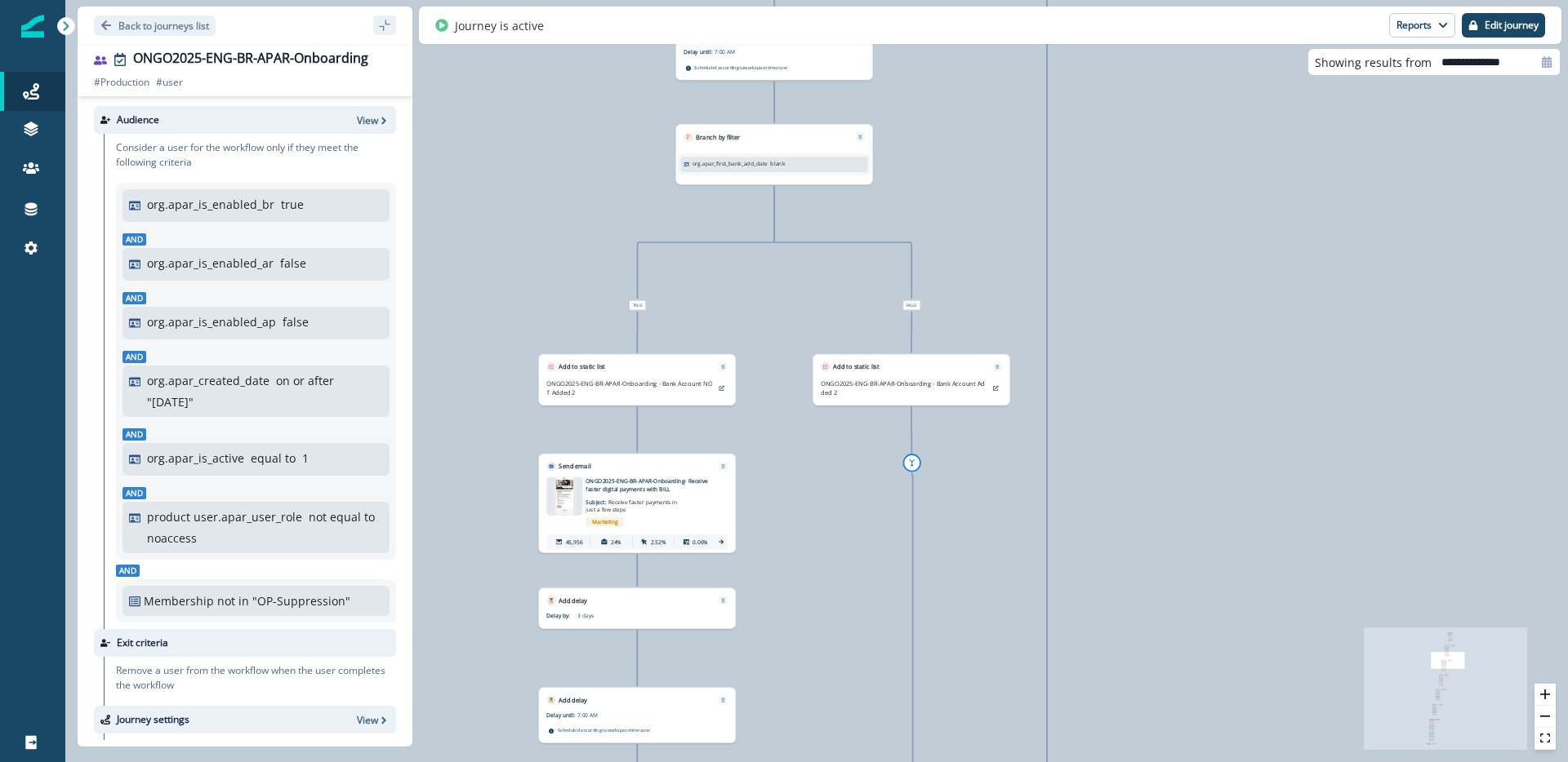
drag, startPoint x: 1114, startPoint y: 515, endPoint x: 828, endPoint y: 482, distance: 287.9
click at [828, 482] on div "119,102 users have entered the journey Send email Email asset changed, journey …" at bounding box center [816, 381] width 1502 height 762
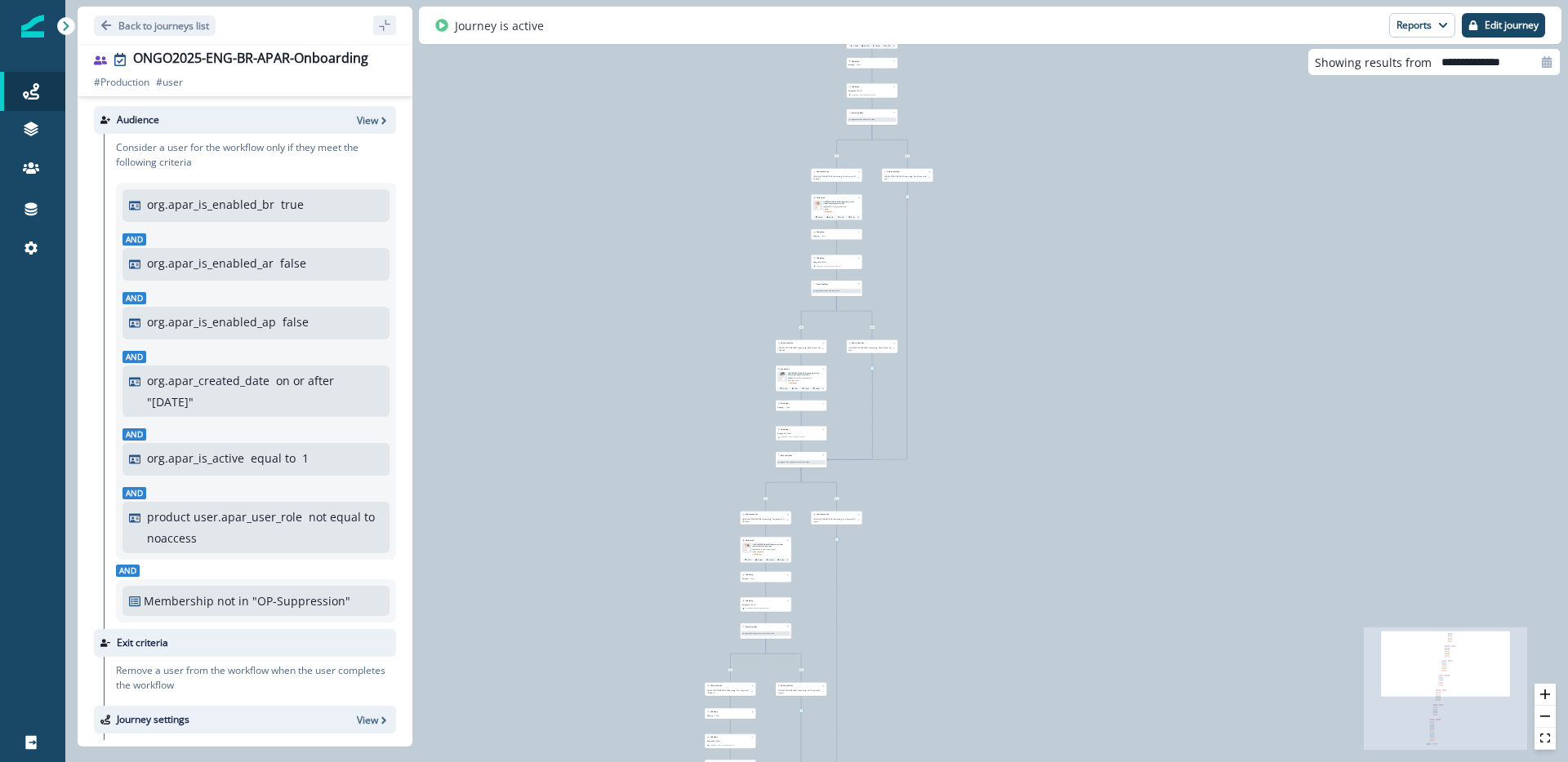
drag, startPoint x: 914, startPoint y: 535, endPoint x: 902, endPoint y: 349, distance: 186.4
click at [902, 349] on div "119,102 users have entered the journey Send email Email asset changed, journey …" at bounding box center [816, 381] width 1502 height 762
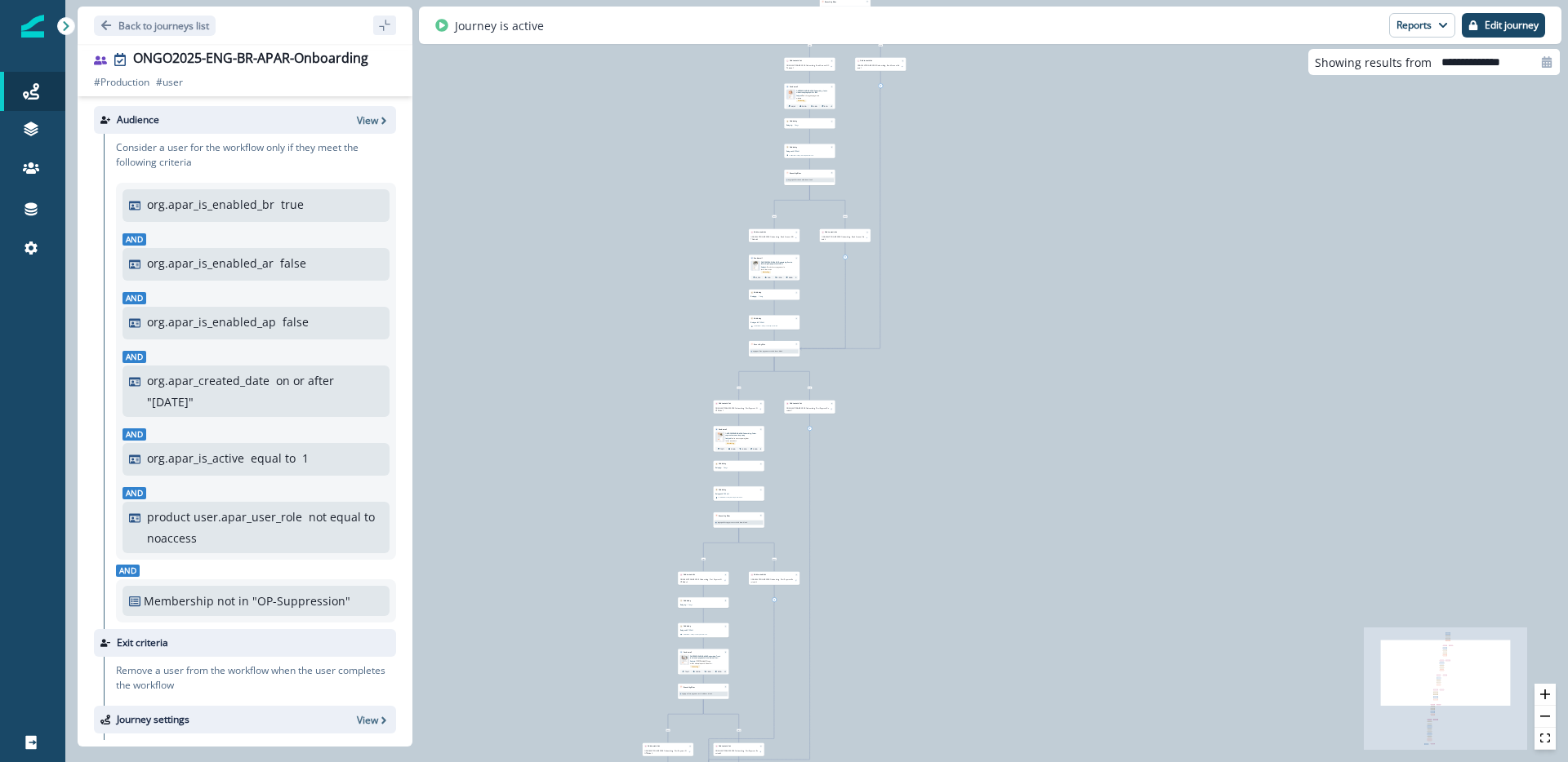
click at [953, 525] on div "119,102 users have entered the journey Send email Email asset changed, journey …" at bounding box center [816, 381] width 1502 height 762
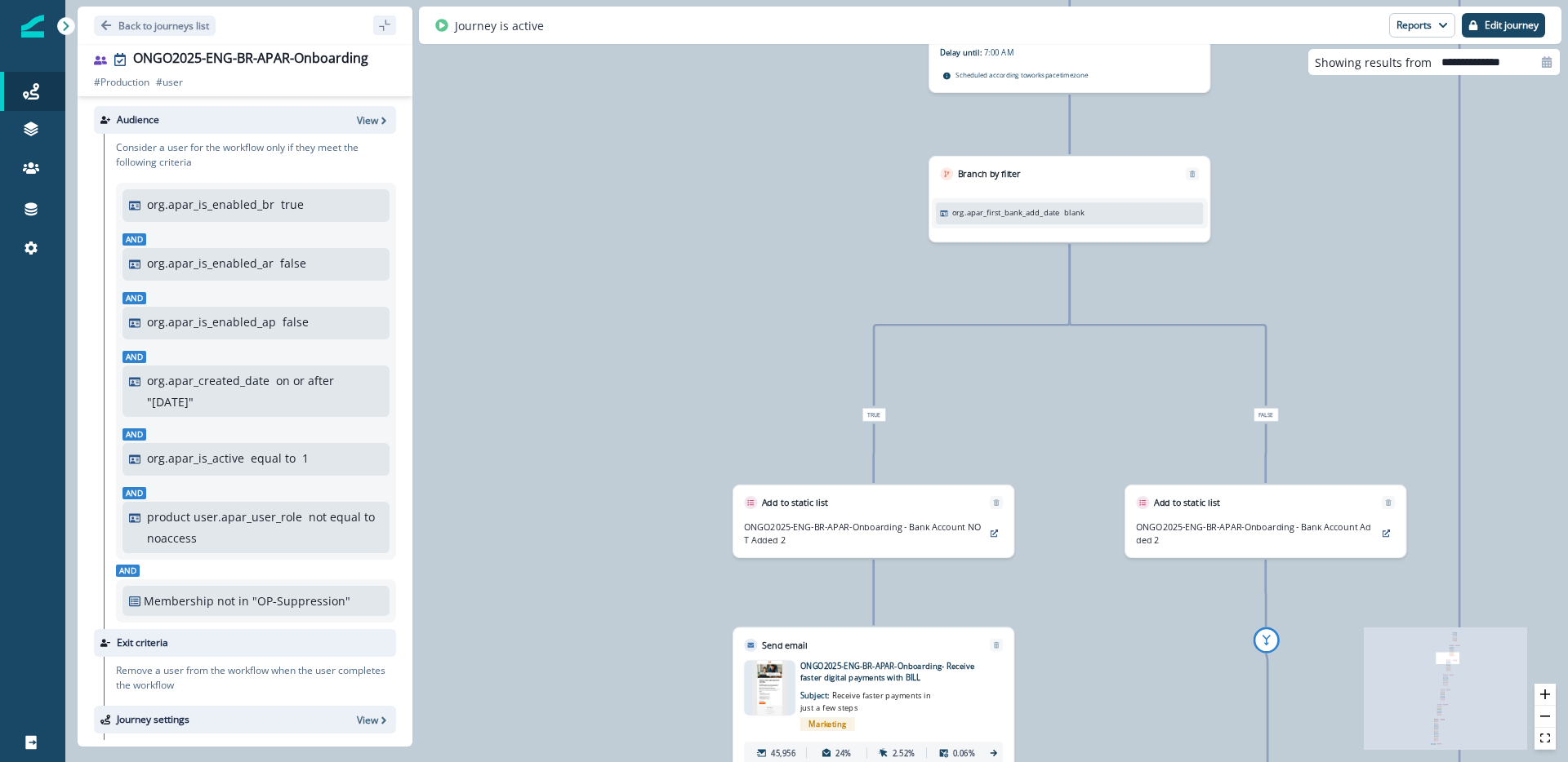
drag, startPoint x: 670, startPoint y: 382, endPoint x: 547, endPoint y: 403, distance: 124.8
click at [524, 417] on div "119,102 users have entered the journey Send email Email asset changed, journey …" at bounding box center [816, 381] width 1502 height 762
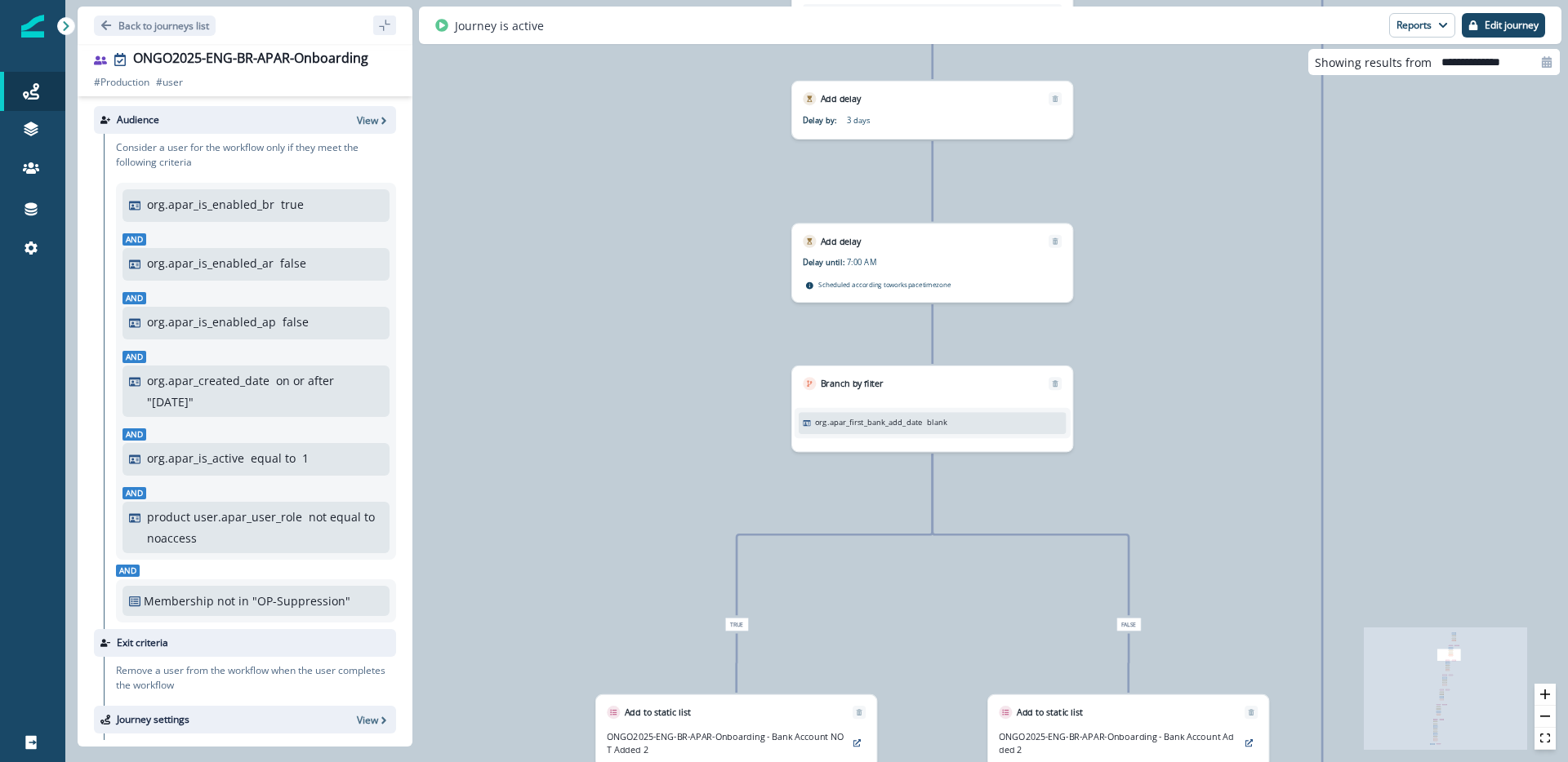
drag, startPoint x: 781, startPoint y: 335, endPoint x: 678, endPoint y: 440, distance: 147.1
click at [678, 440] on div "119,102 users have entered the journey Send email Email asset changed, journey …" at bounding box center [816, 381] width 1502 height 762
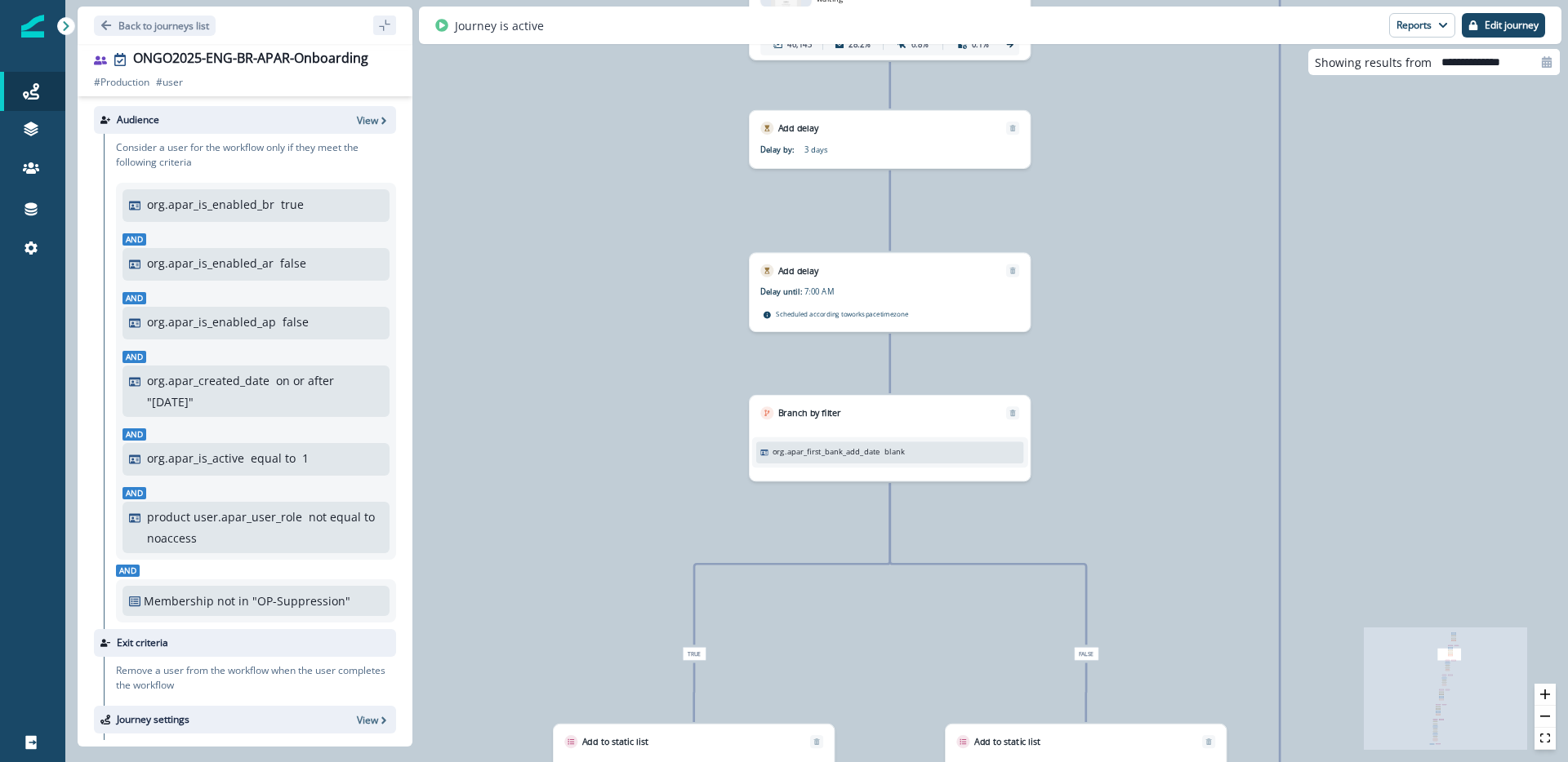
drag, startPoint x: 925, startPoint y: 147, endPoint x: 820, endPoint y: 332, distance: 212.7
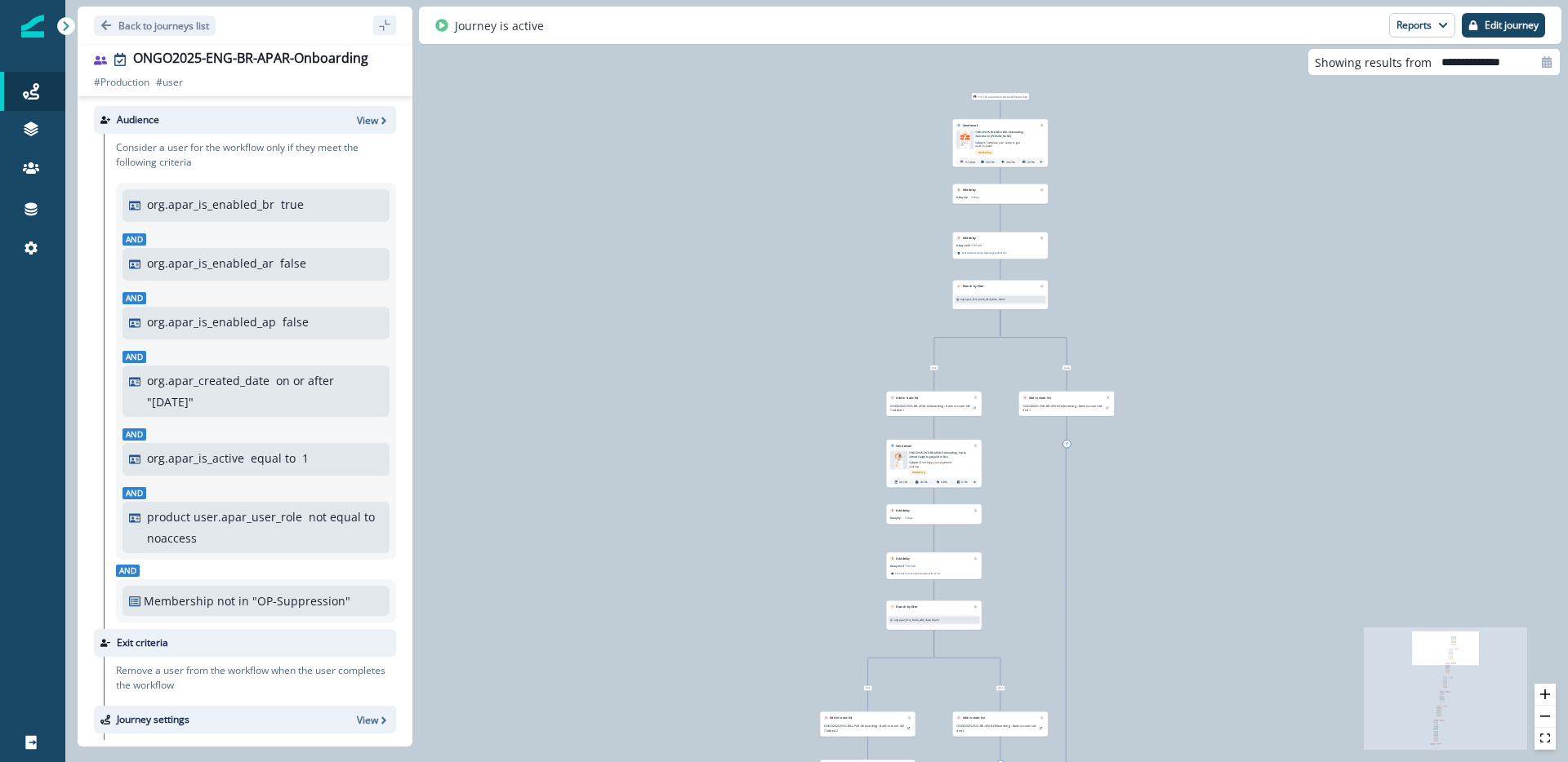
drag, startPoint x: 1064, startPoint y: 337, endPoint x: 1030, endPoint y: 535, distance: 200.9
click at [1030, 535] on div "119,102 users have entered the journey Send email Email asset changed, journey …" at bounding box center [816, 381] width 1502 height 762
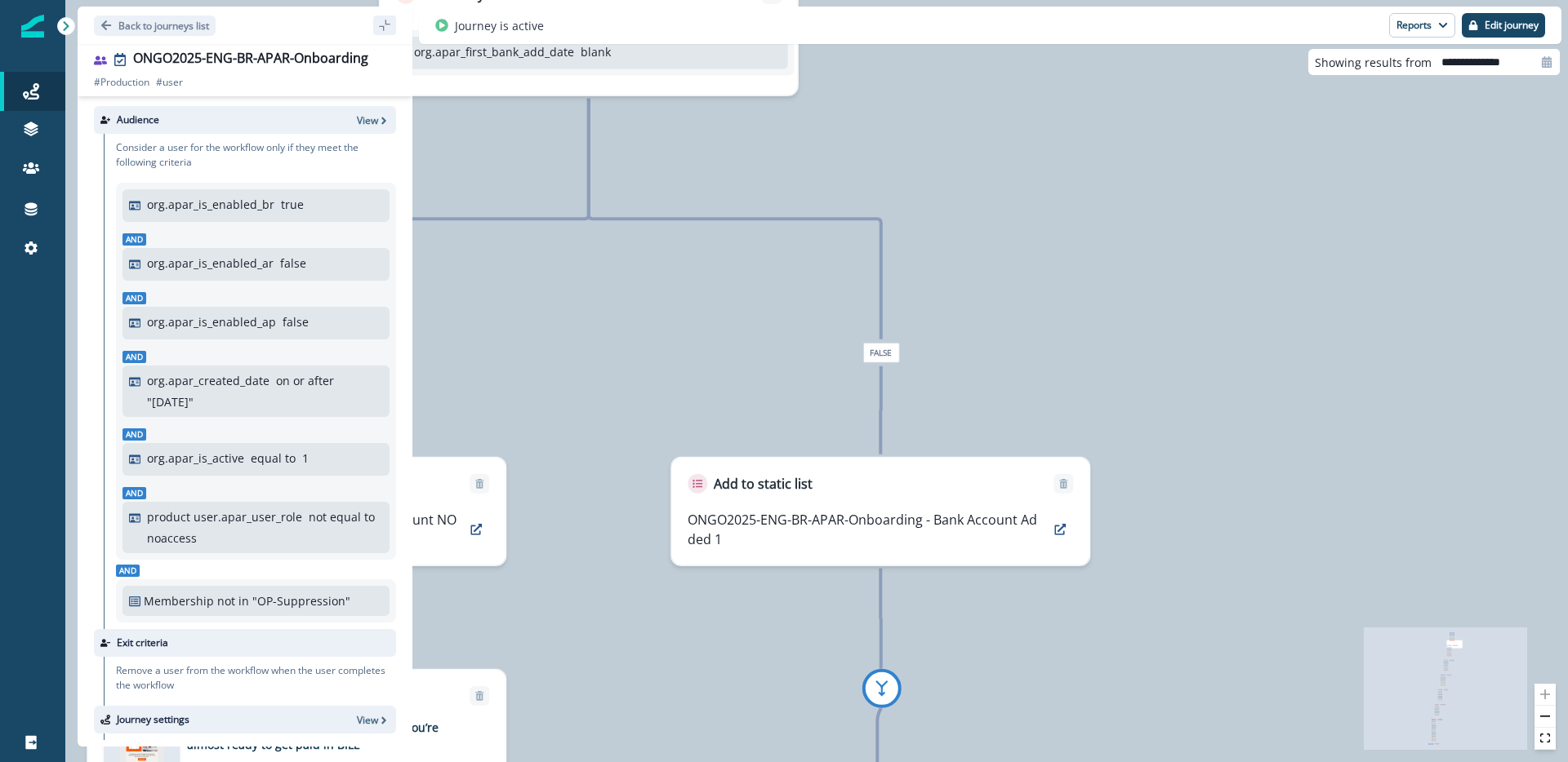
drag, startPoint x: 1000, startPoint y: 411, endPoint x: 1080, endPoint y: 355, distance: 97.7
click at [1080, 355] on div "119,102 users have entered the journey Send email Email asset changed, journey …" at bounding box center [816, 381] width 1502 height 762
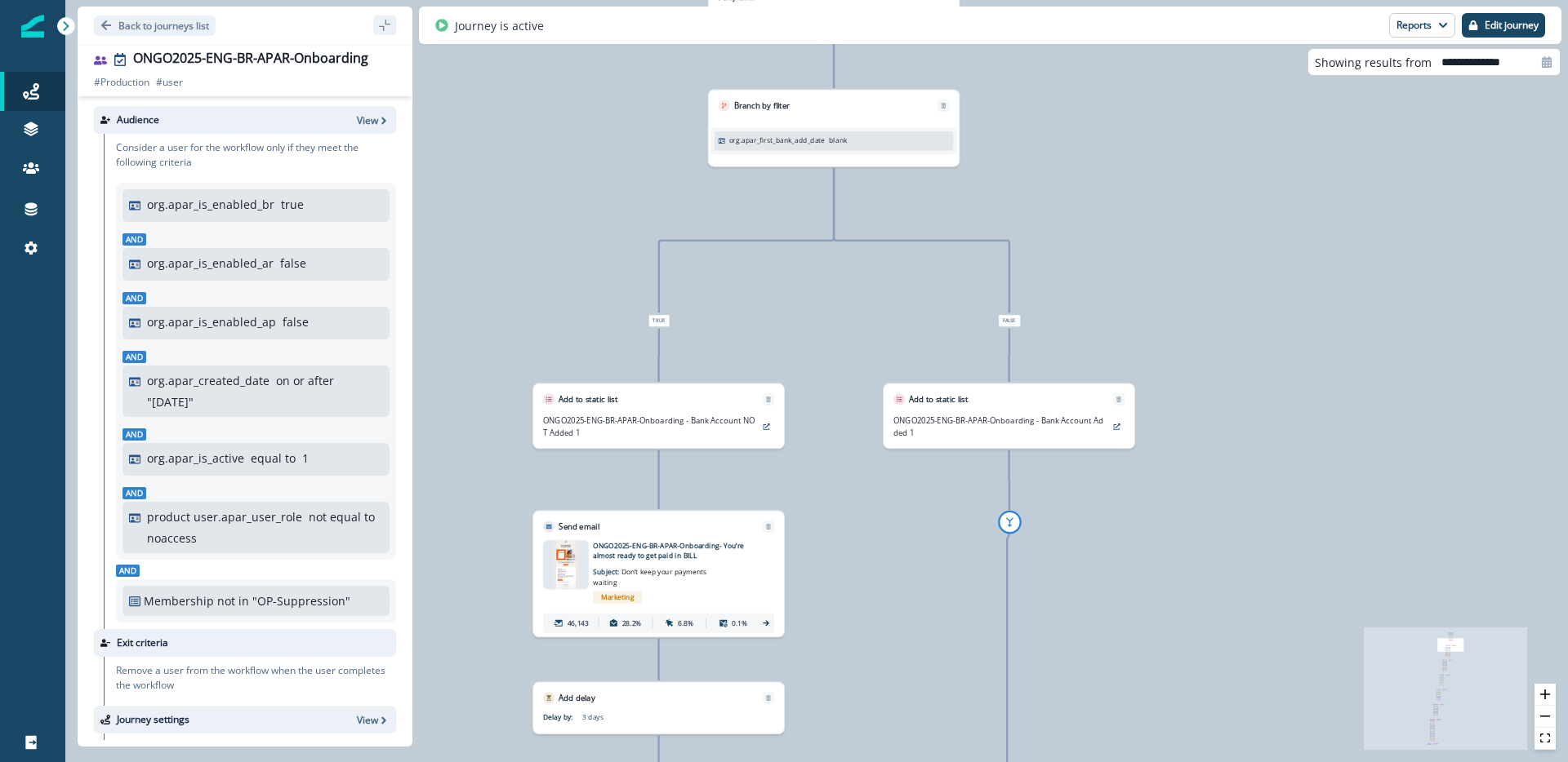
click at [1100, 415] on p "ONGO2025-ENG-BR-APAR-Onboarding - Bank Account Added 1" at bounding box center [999, 427] width 212 height 24
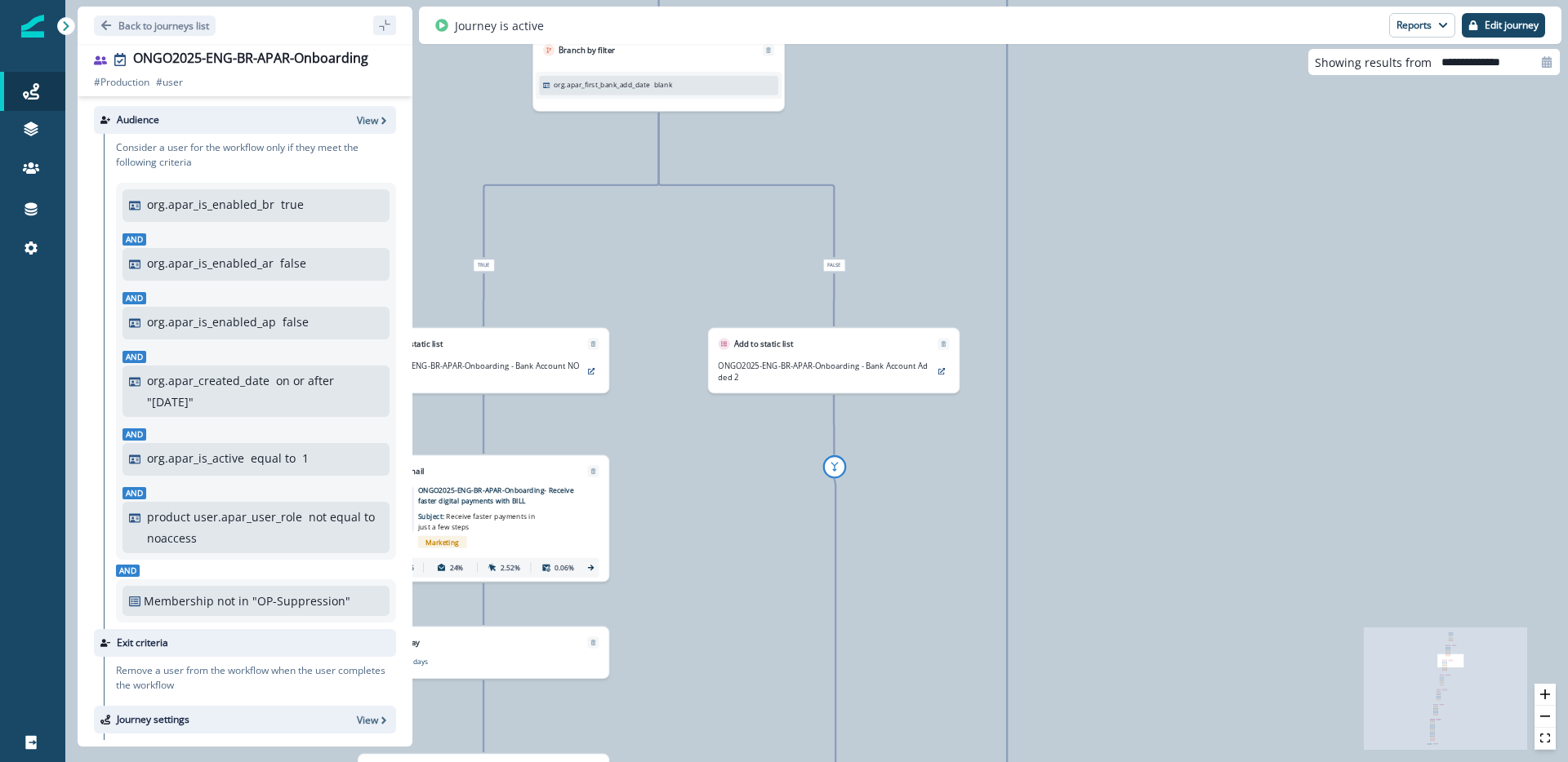
drag, startPoint x: 833, startPoint y: 398, endPoint x: 1085, endPoint y: 334, distance: 260.0
click at [1085, 334] on div "119,102 users have entered the journey Send email Email asset changed, journey …" at bounding box center [816, 381] width 1502 height 762
drag, startPoint x: 916, startPoint y: 270, endPoint x: 1029, endPoint y: 244, distance: 116.0
click at [931, 259] on div "False" at bounding box center [836, 265] width 188 height 12
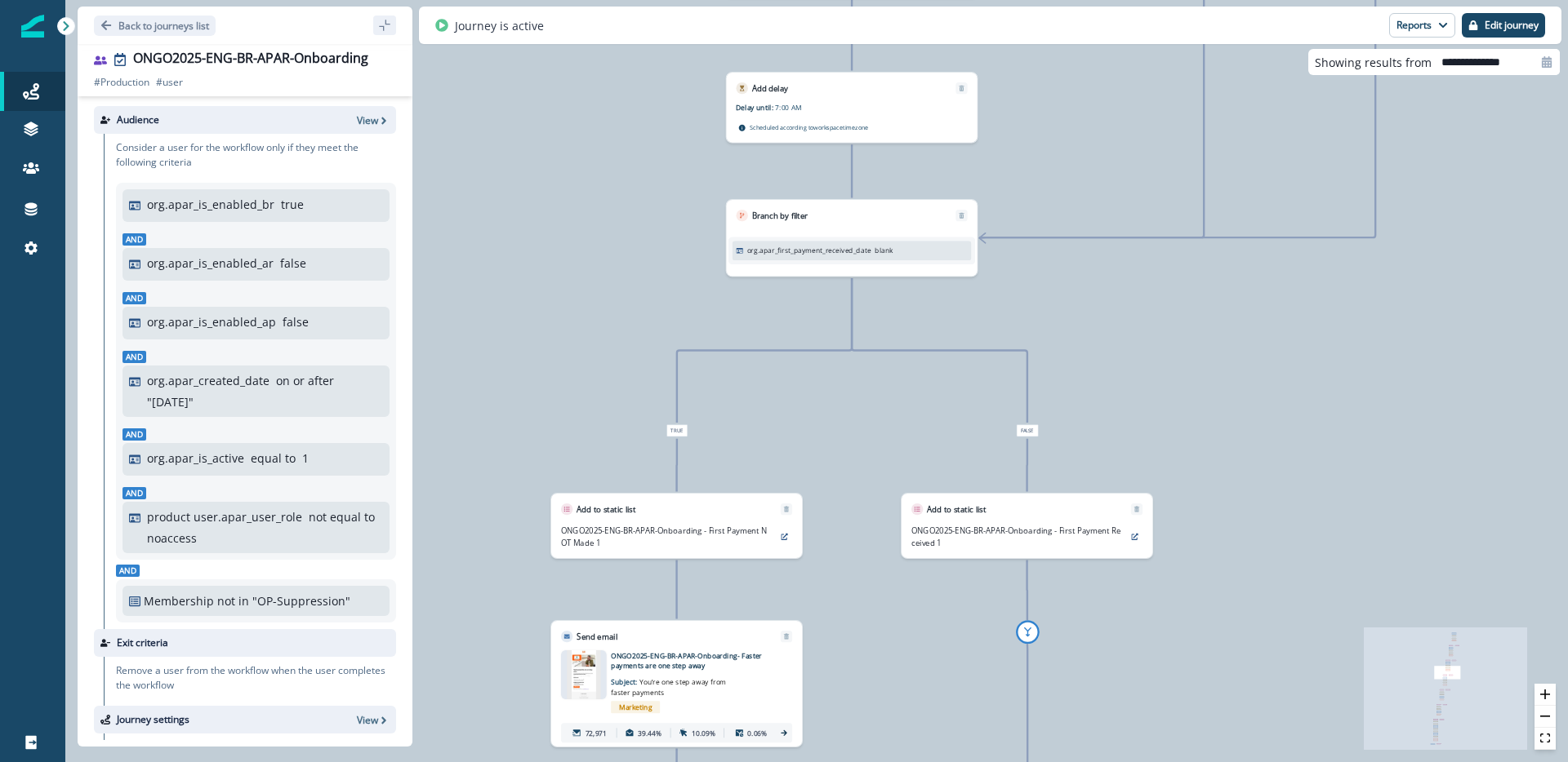
drag, startPoint x: 591, startPoint y: 490, endPoint x: 848, endPoint y: 387, distance: 276.9
click at [848, 388] on div "119,102 users have entered the journey Send email Email asset changed, journey …" at bounding box center [816, 381] width 1502 height 762
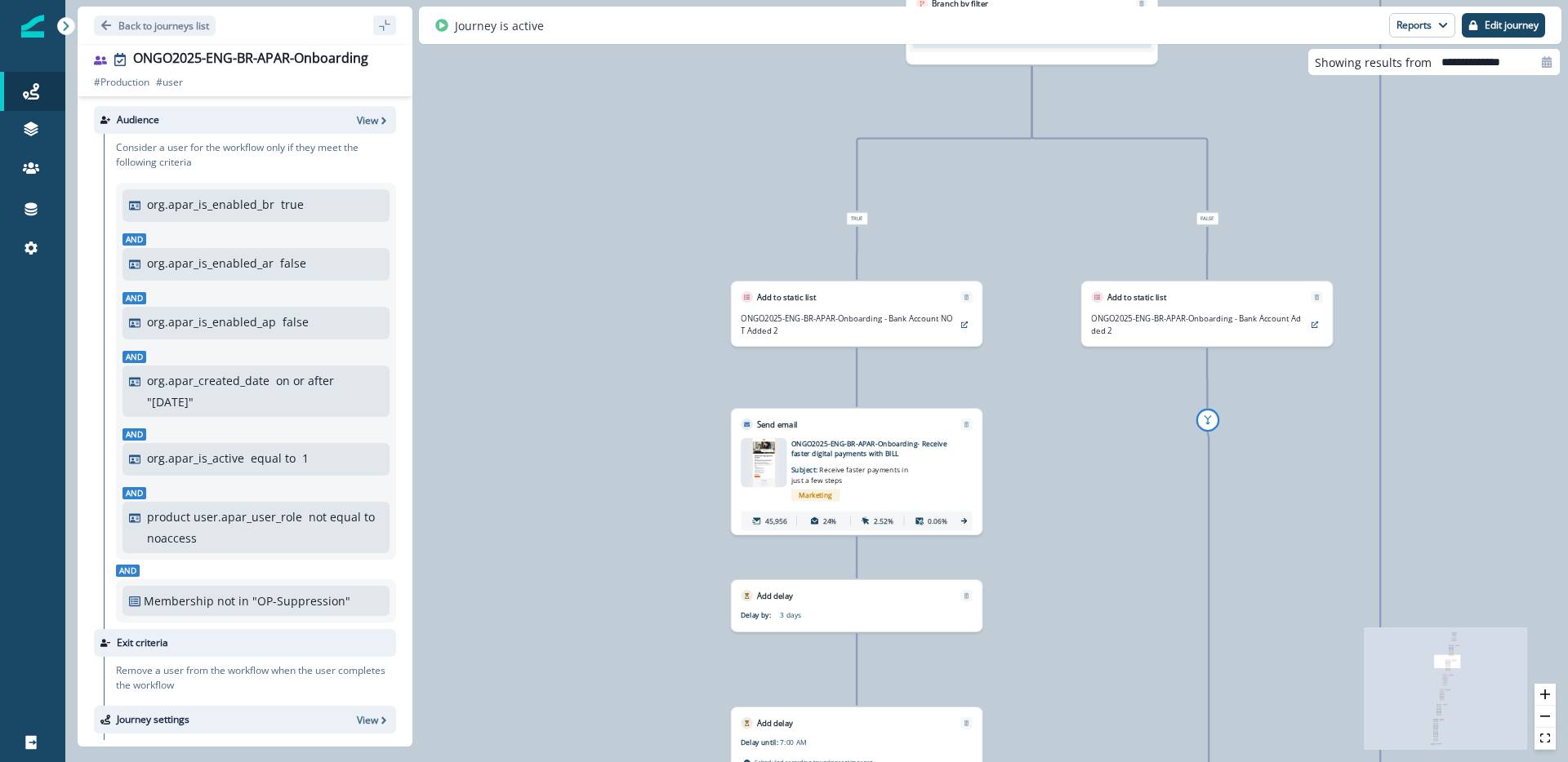
click at [1406, 121] on div "119,102 users have entered the journey Send email Email asset changed, journey …" at bounding box center [816, 381] width 1502 height 762
click at [683, 151] on div "119,102 users have entered the journey Send email Email asset changed, journey …" at bounding box center [816, 381] width 1502 height 762
click at [654, 190] on div "119,102 users have entered the journey Send email Email asset changed, journey …" at bounding box center [816, 381] width 1502 height 762
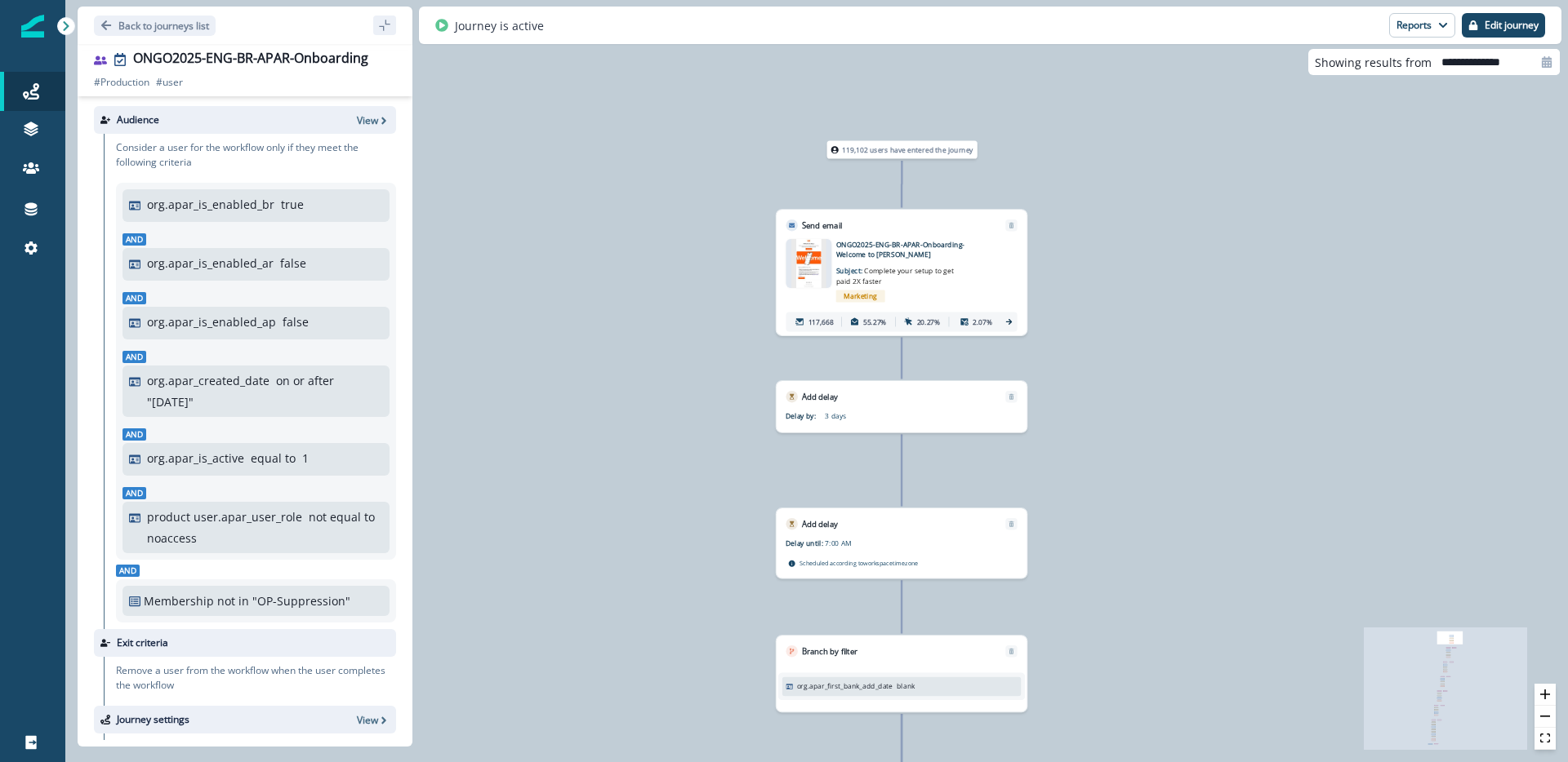
drag, startPoint x: 796, startPoint y: 432, endPoint x: 490, endPoint y: 570, distance: 335.7
click at [490, 570] on div "119,102 users have entered the journey Send email Email asset changed, journey …" at bounding box center [816, 381] width 1502 height 762
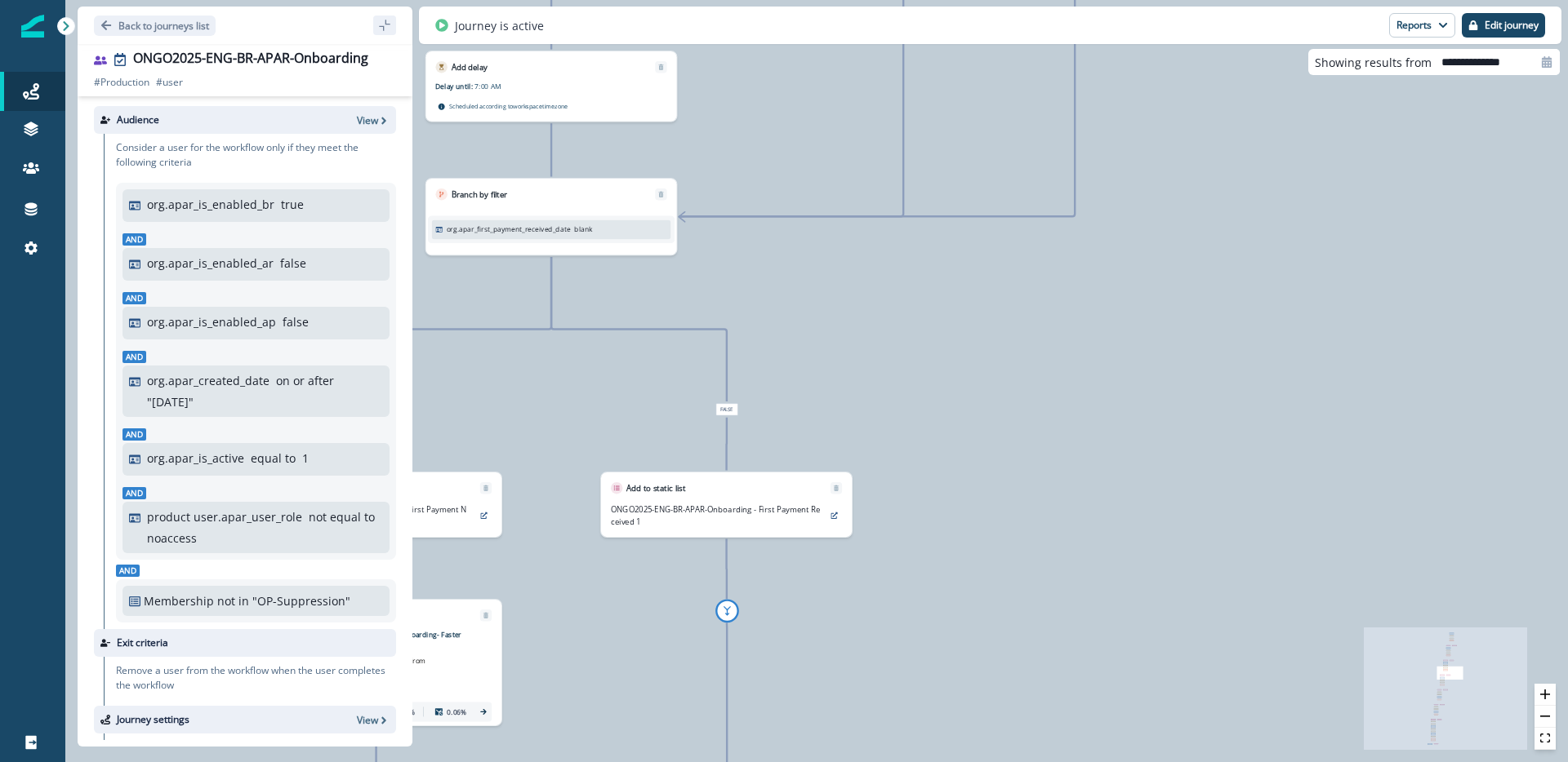
click at [967, 369] on div "119,102 users have entered the journey Send email Email asset changed, journey …" at bounding box center [816, 381] width 1502 height 762
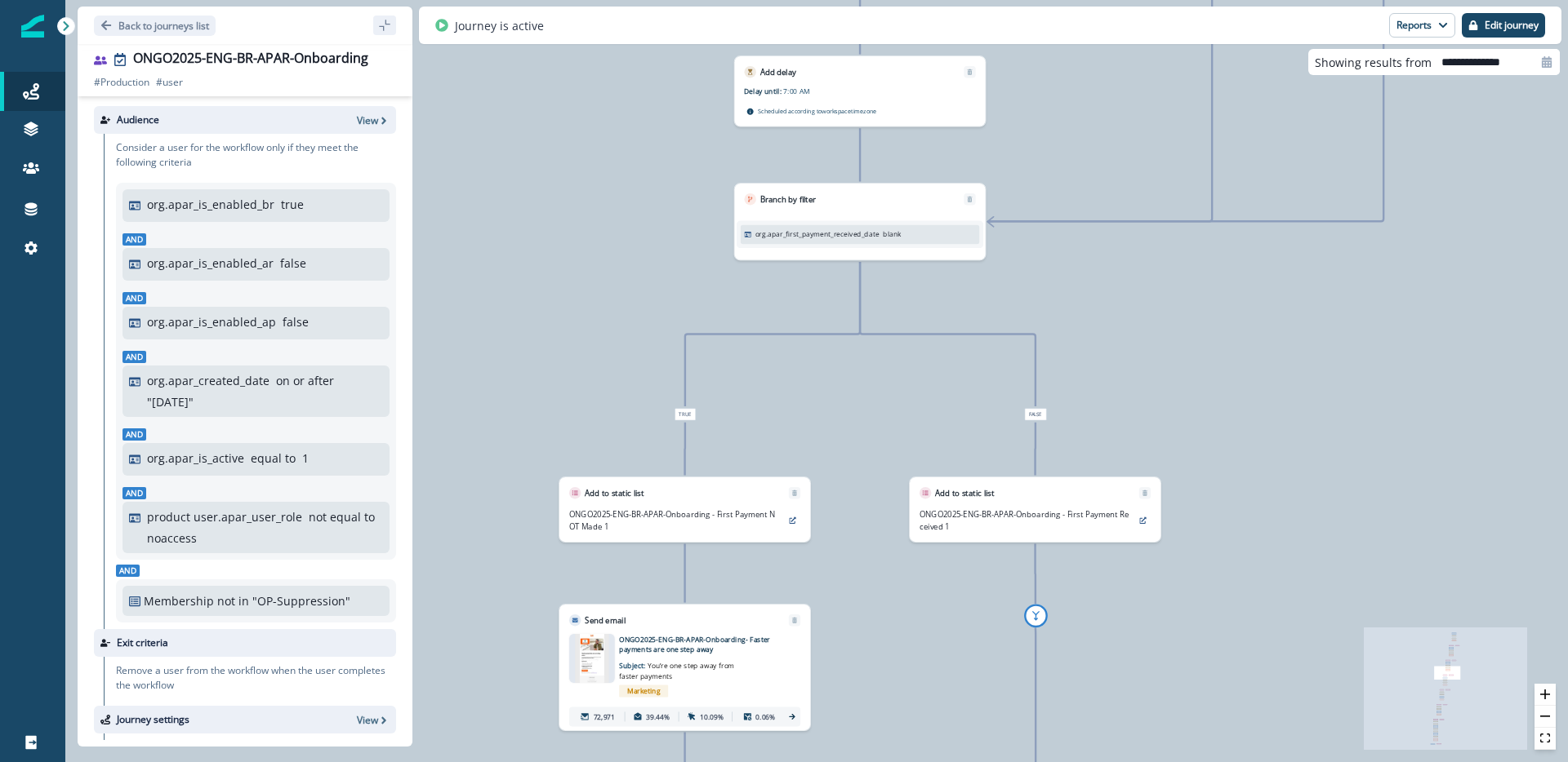
drag, startPoint x: 972, startPoint y: 361, endPoint x: 1205, endPoint y: 365, distance: 233.0
click at [1205, 365] on div "119,102 users have entered the journey Send email Email asset changed, journey …" at bounding box center [816, 381] width 1502 height 762
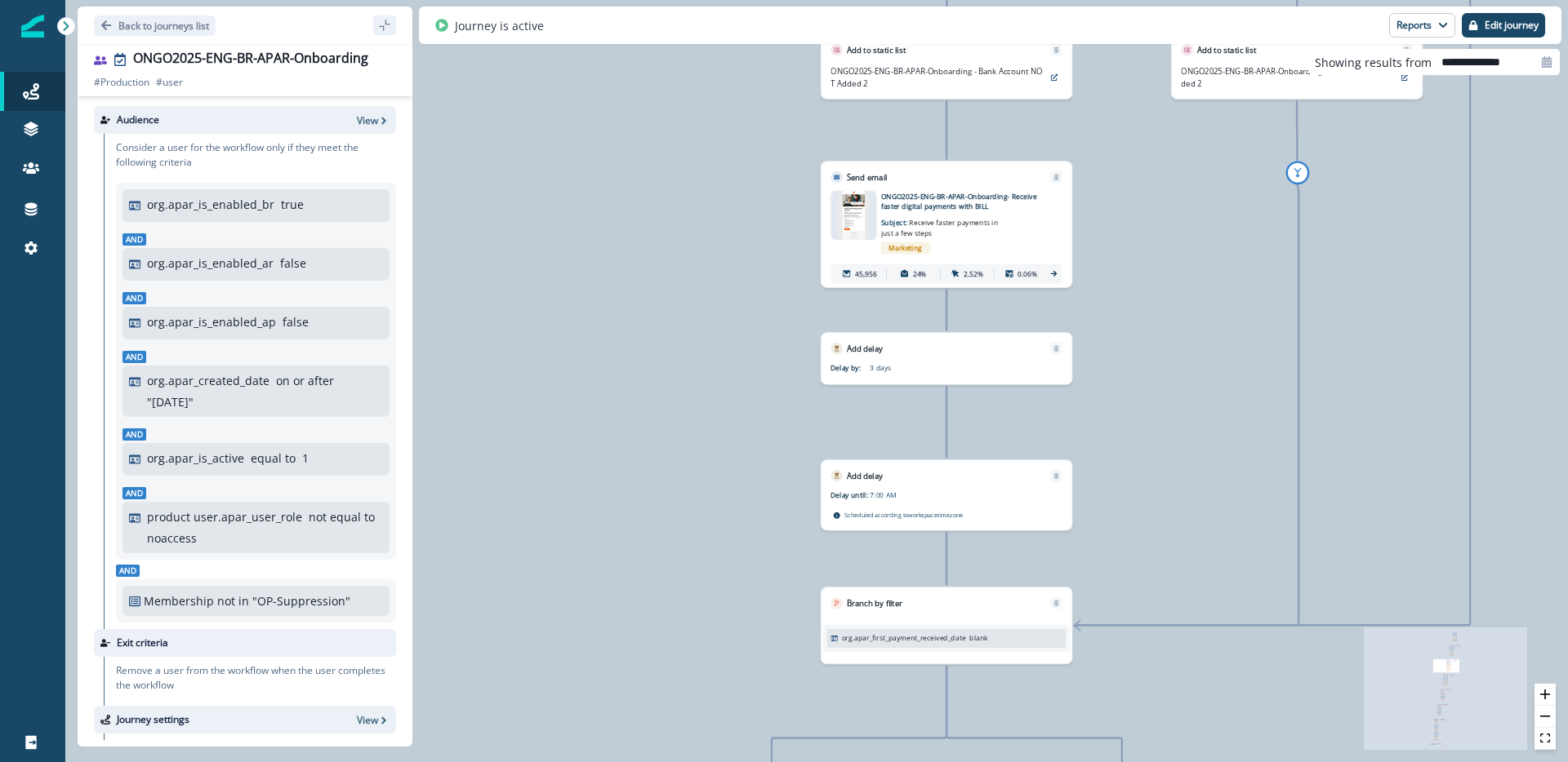
drag, startPoint x: 633, startPoint y: 269, endPoint x: 747, endPoint y: 635, distance: 383.3
click at [715, 672] on div "119,102 users have entered the journey Send email Email asset changed, journey …" at bounding box center [816, 381] width 1502 height 762
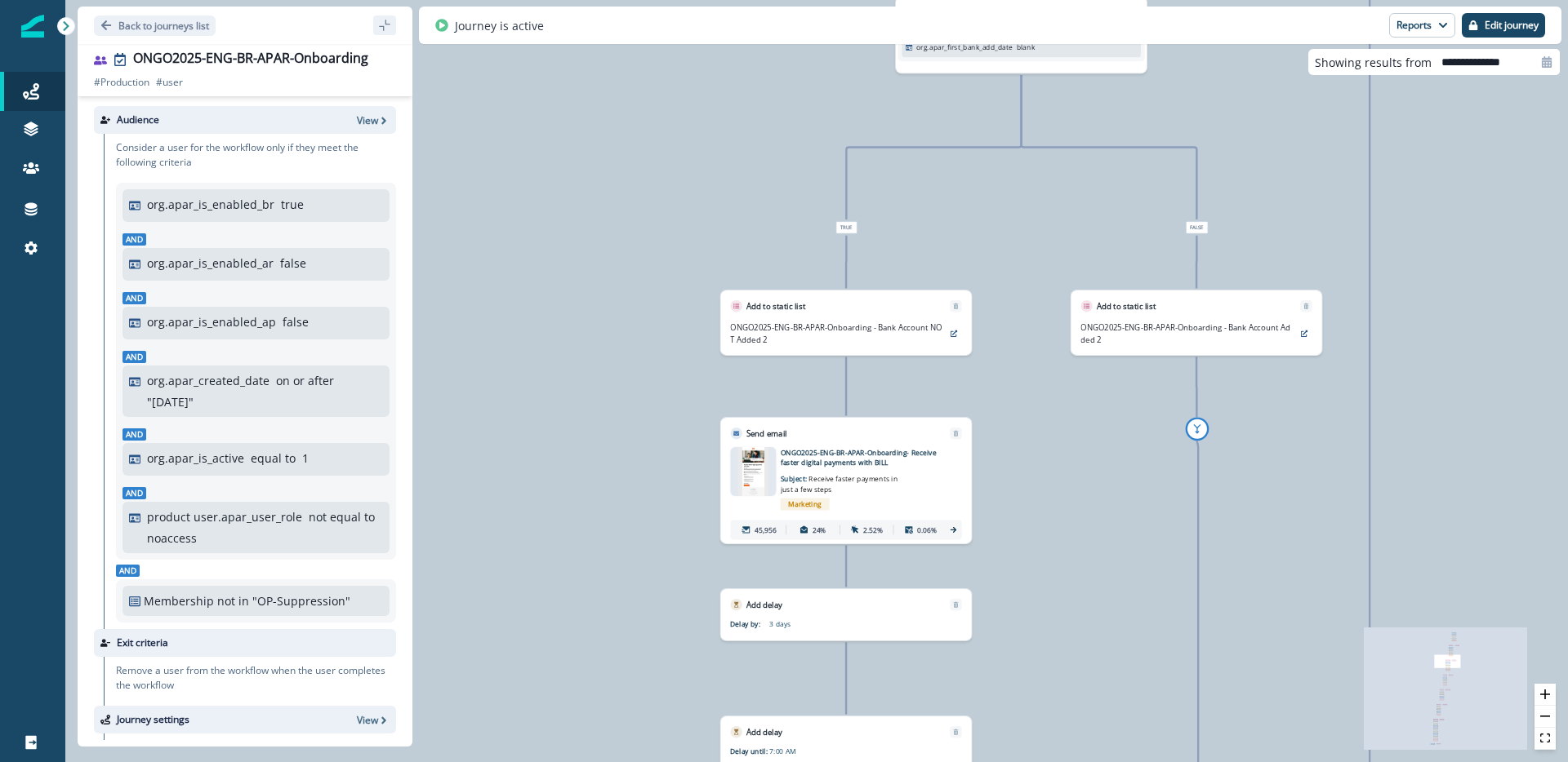
drag, startPoint x: 1272, startPoint y: 339, endPoint x: 1175, endPoint y: 594, distance: 272.8
click at [1175, 594] on div "119,102 users have entered the journey Send email Email asset changed, journey …" at bounding box center [816, 381] width 1502 height 762
